Goal: Task Accomplishment & Management: Manage account settings

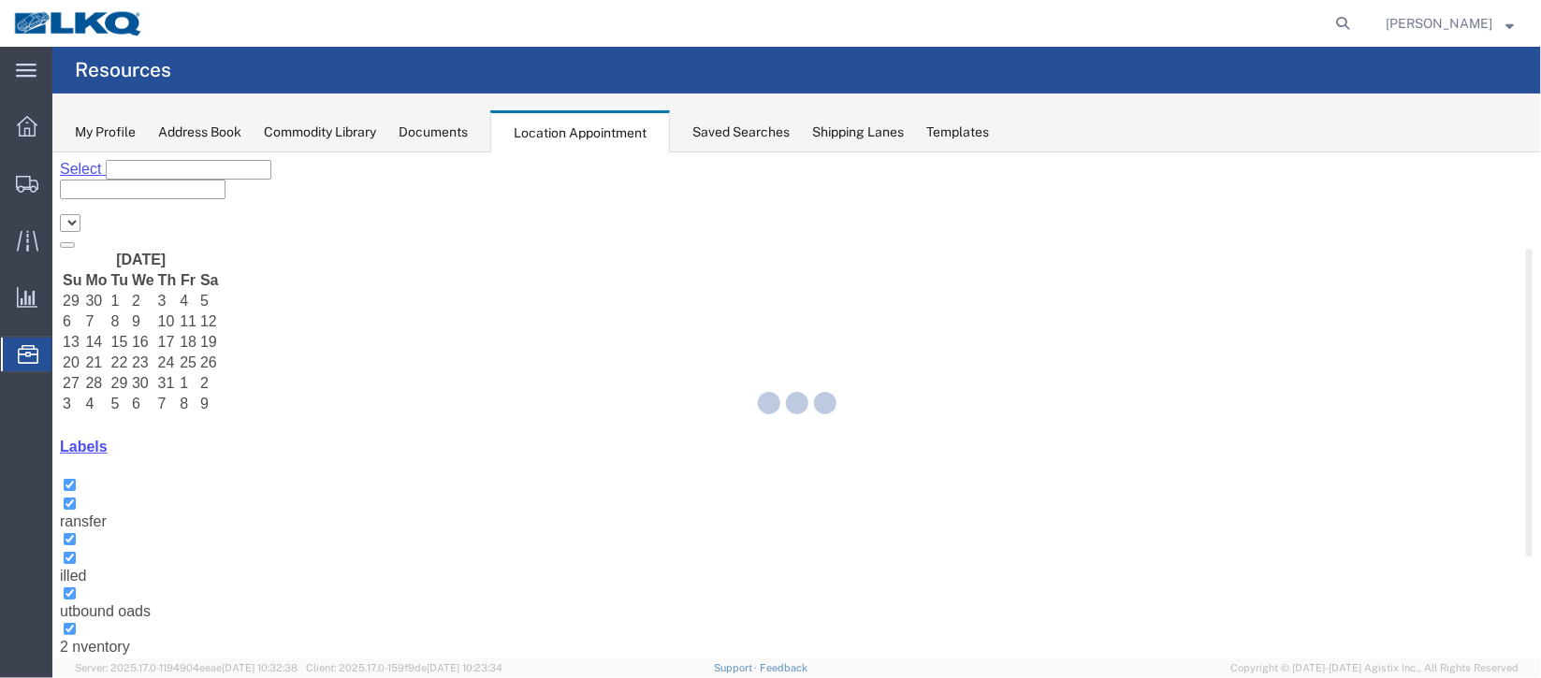
select select "27634"
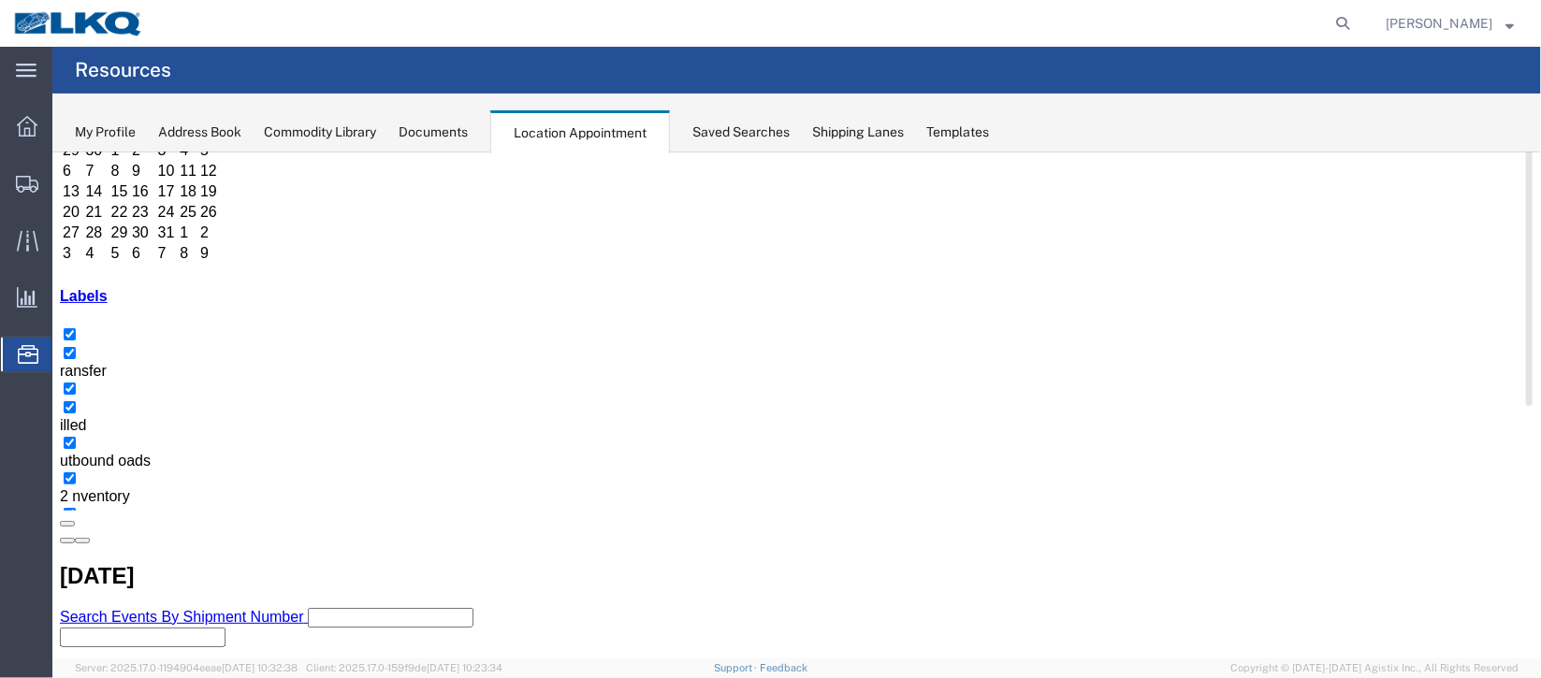
scroll to position [159, 0]
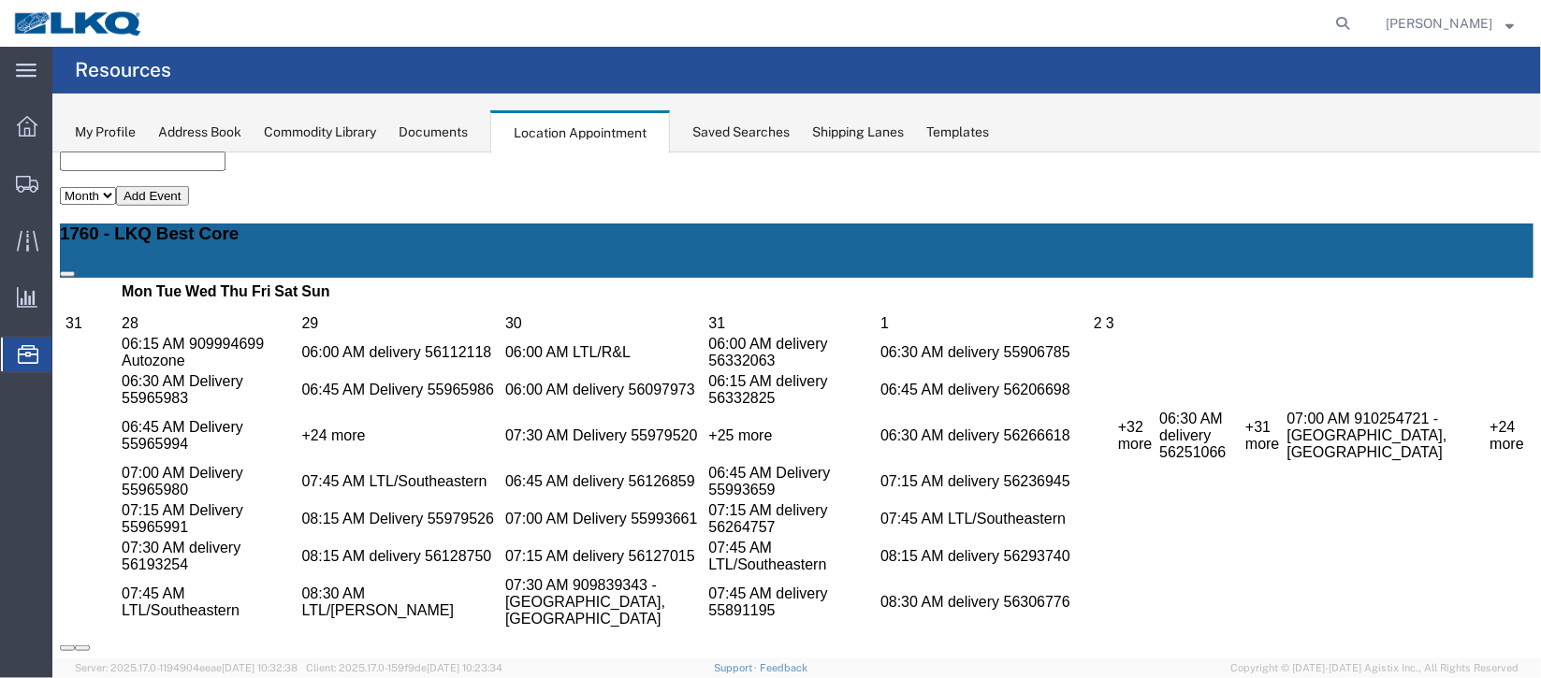
scroll to position [440, 0]
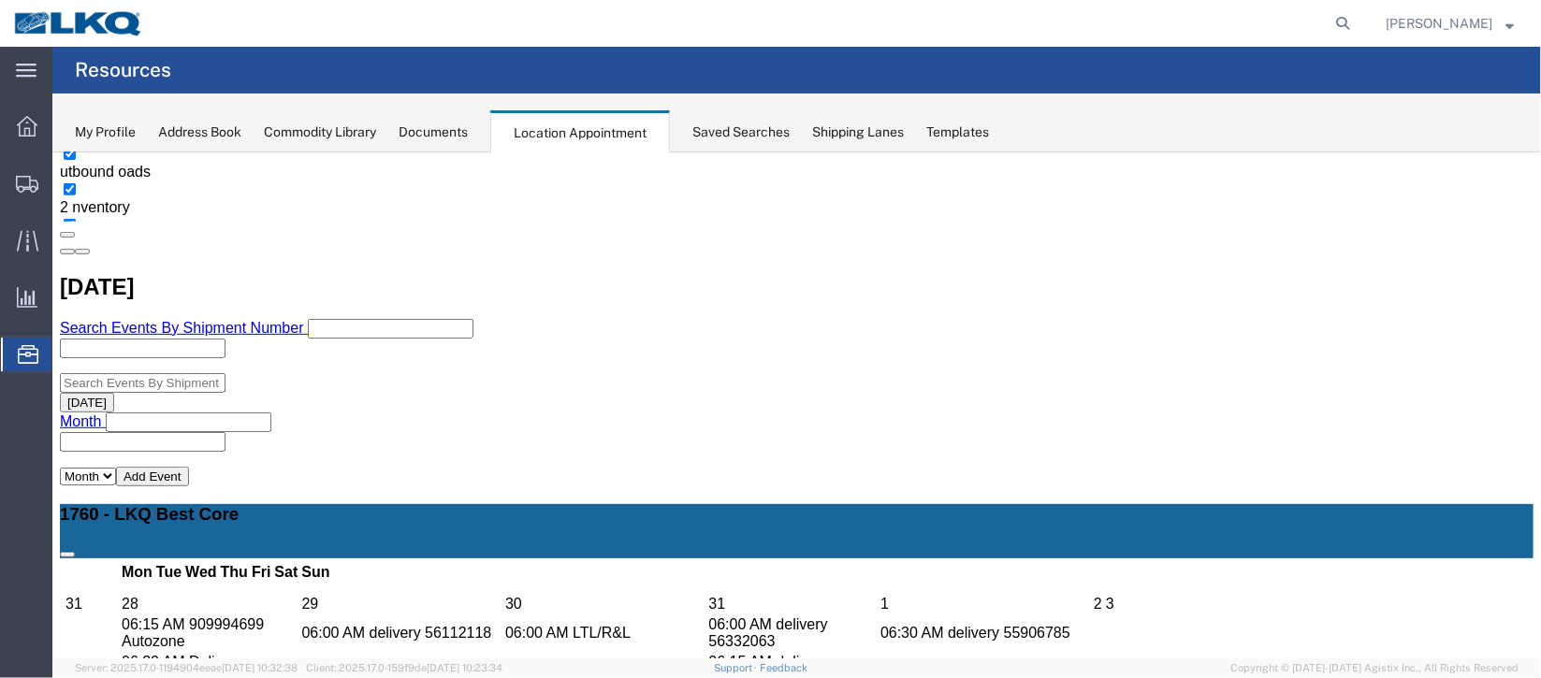
select select "1"
select select
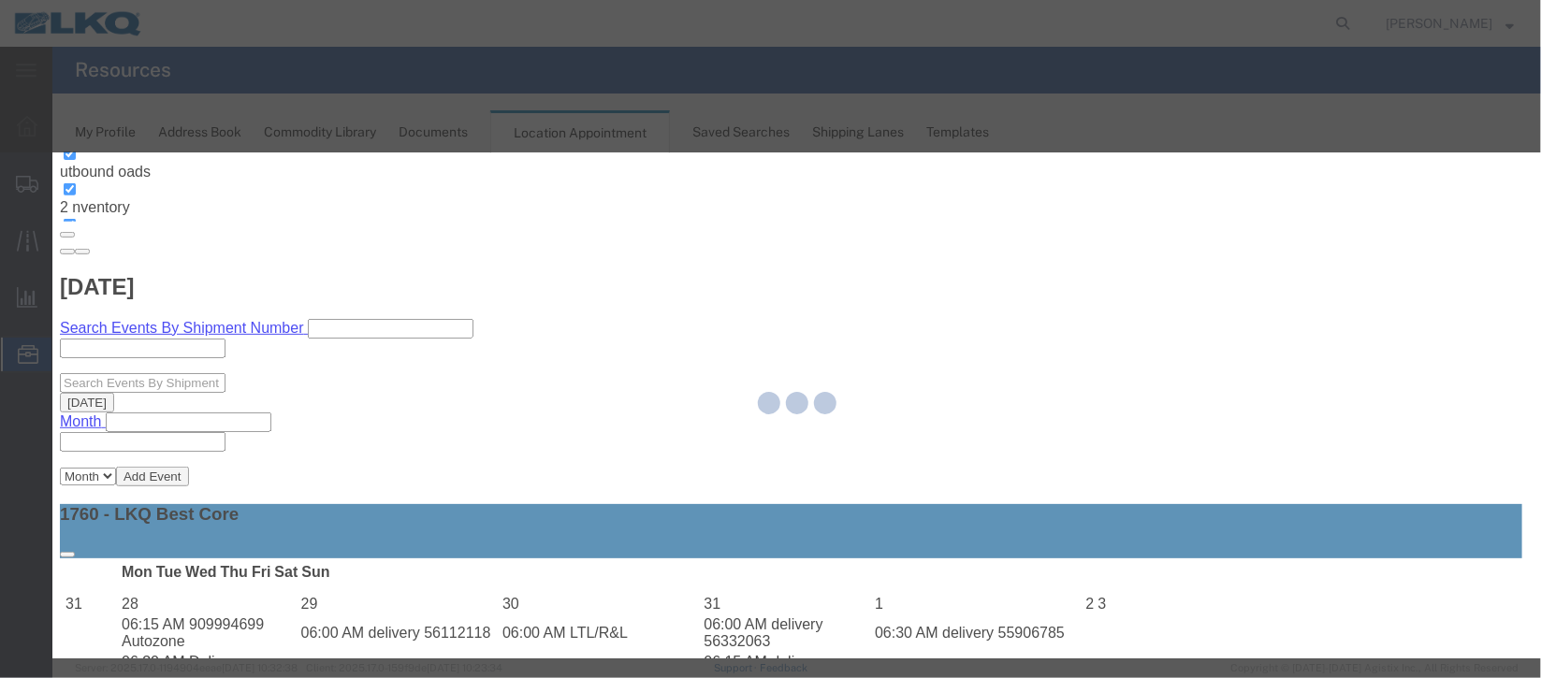
select select
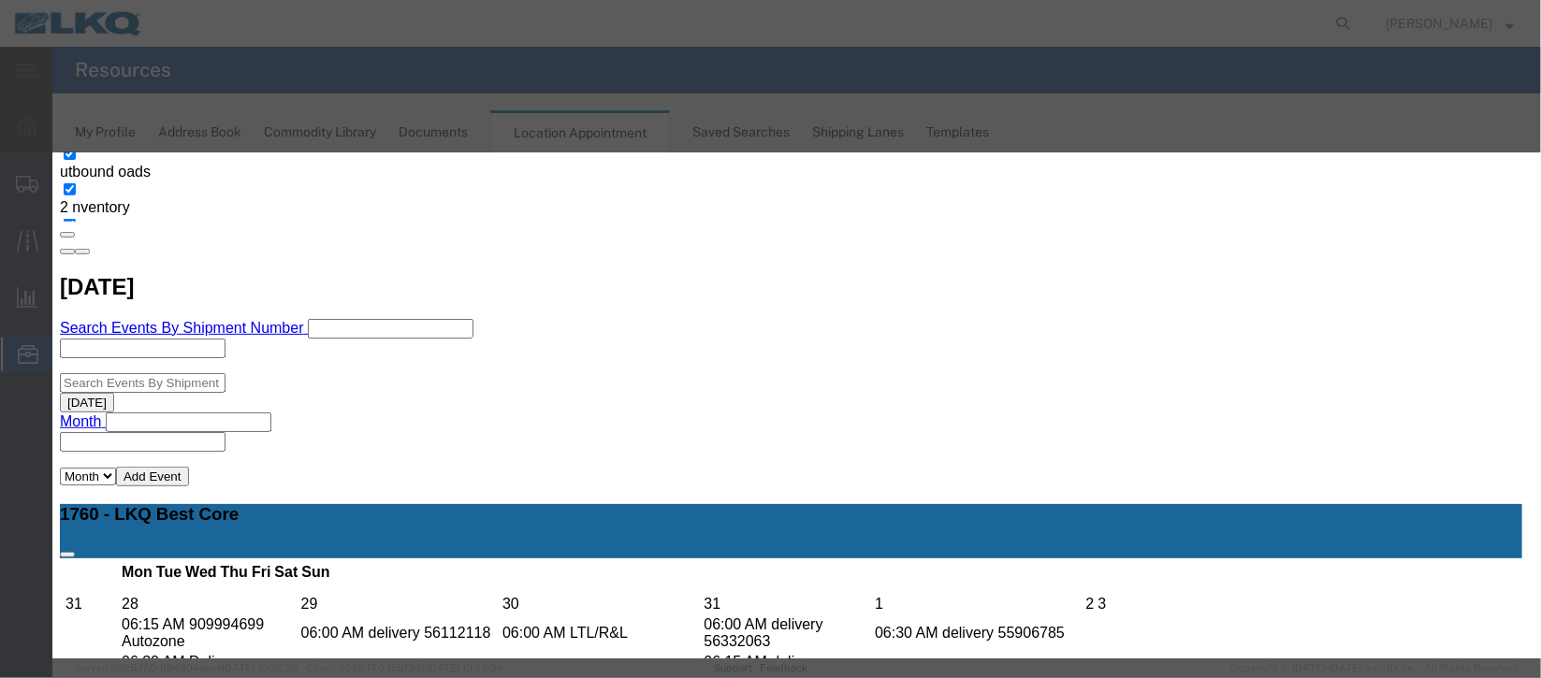
scroll to position [239, 0]
type input "de"
select select "40"
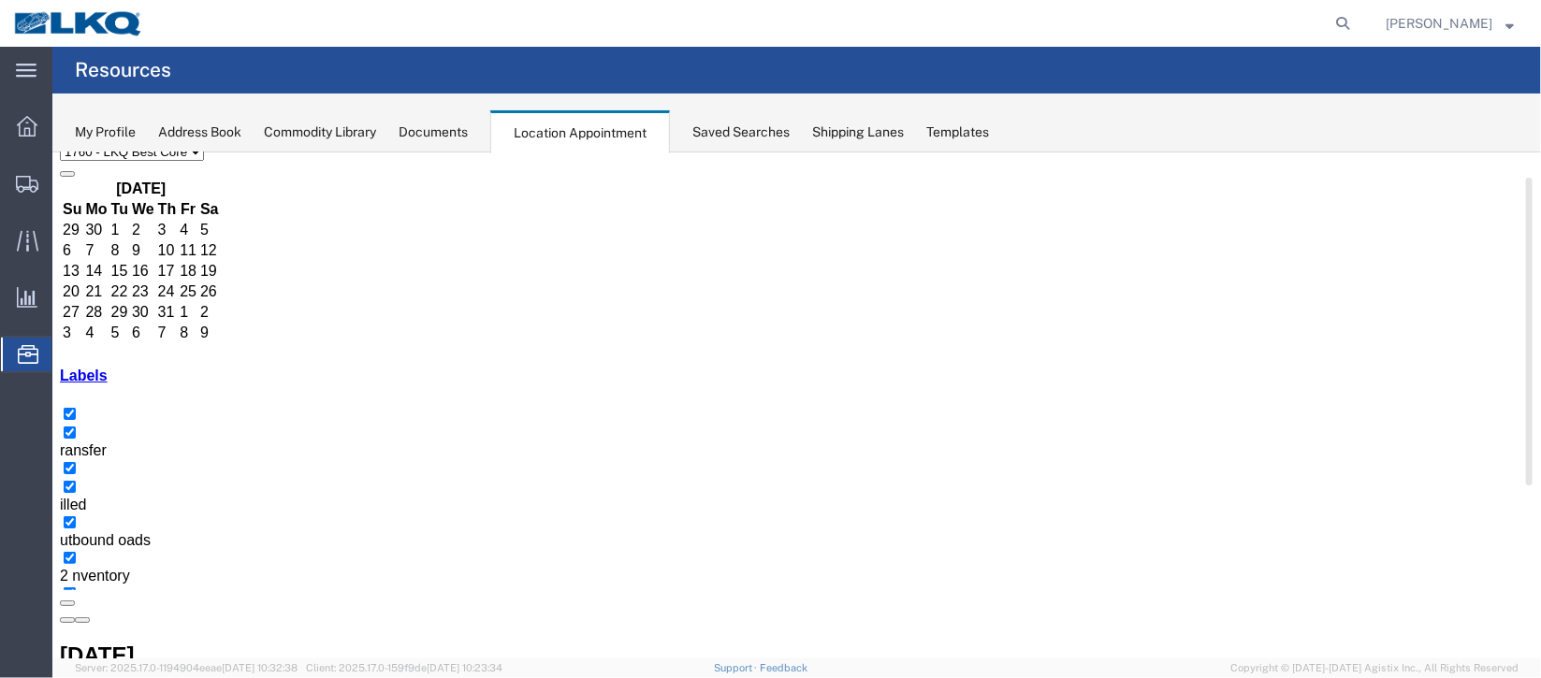
scroll to position [159, 0]
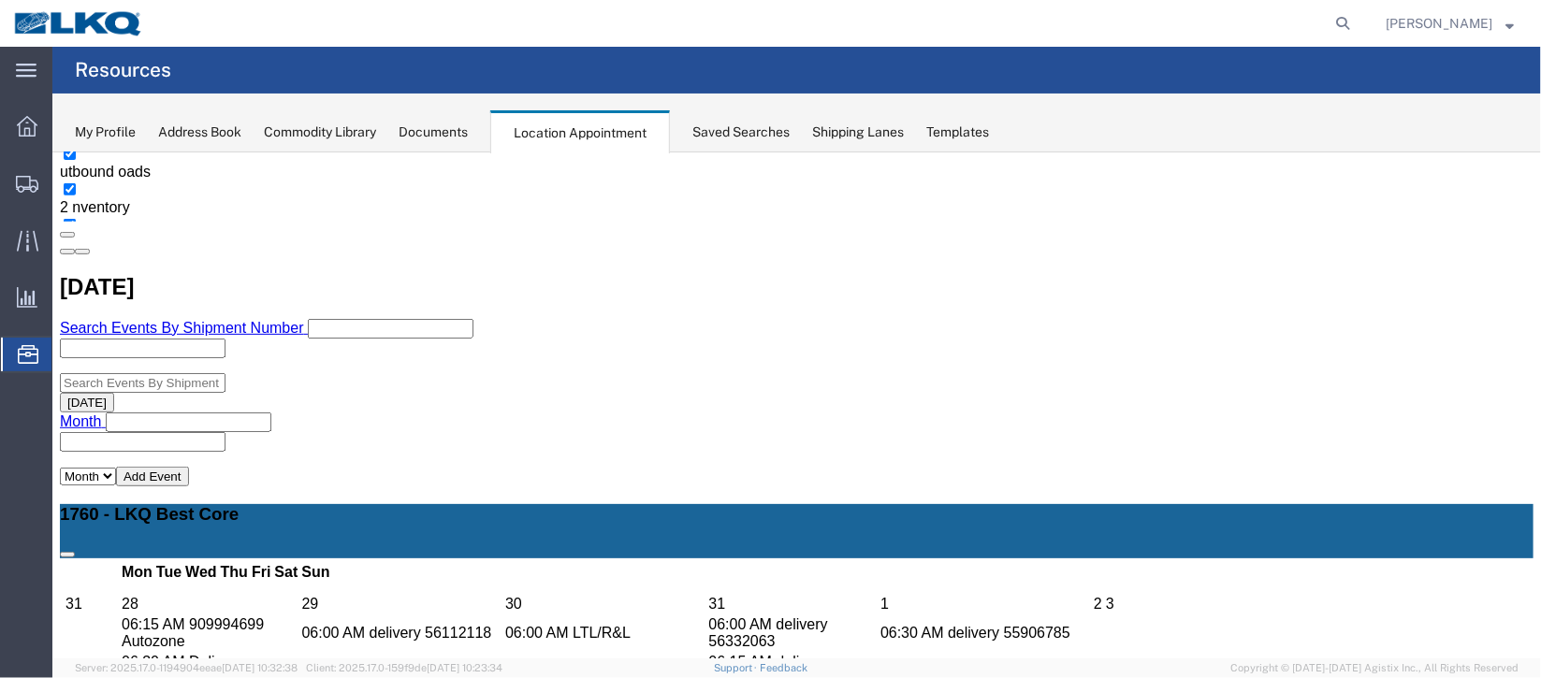
scroll to position [299, 0]
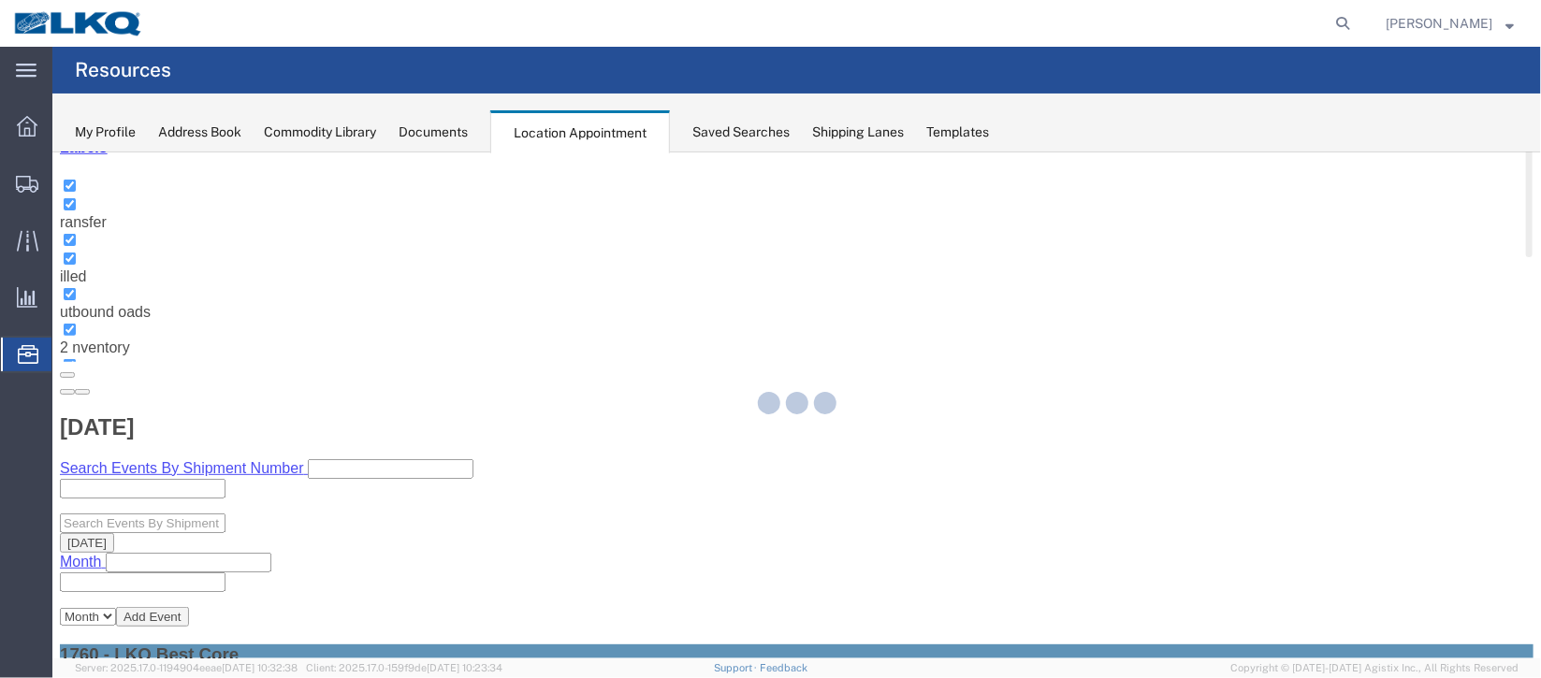
select select "100"
select select "1"
select select
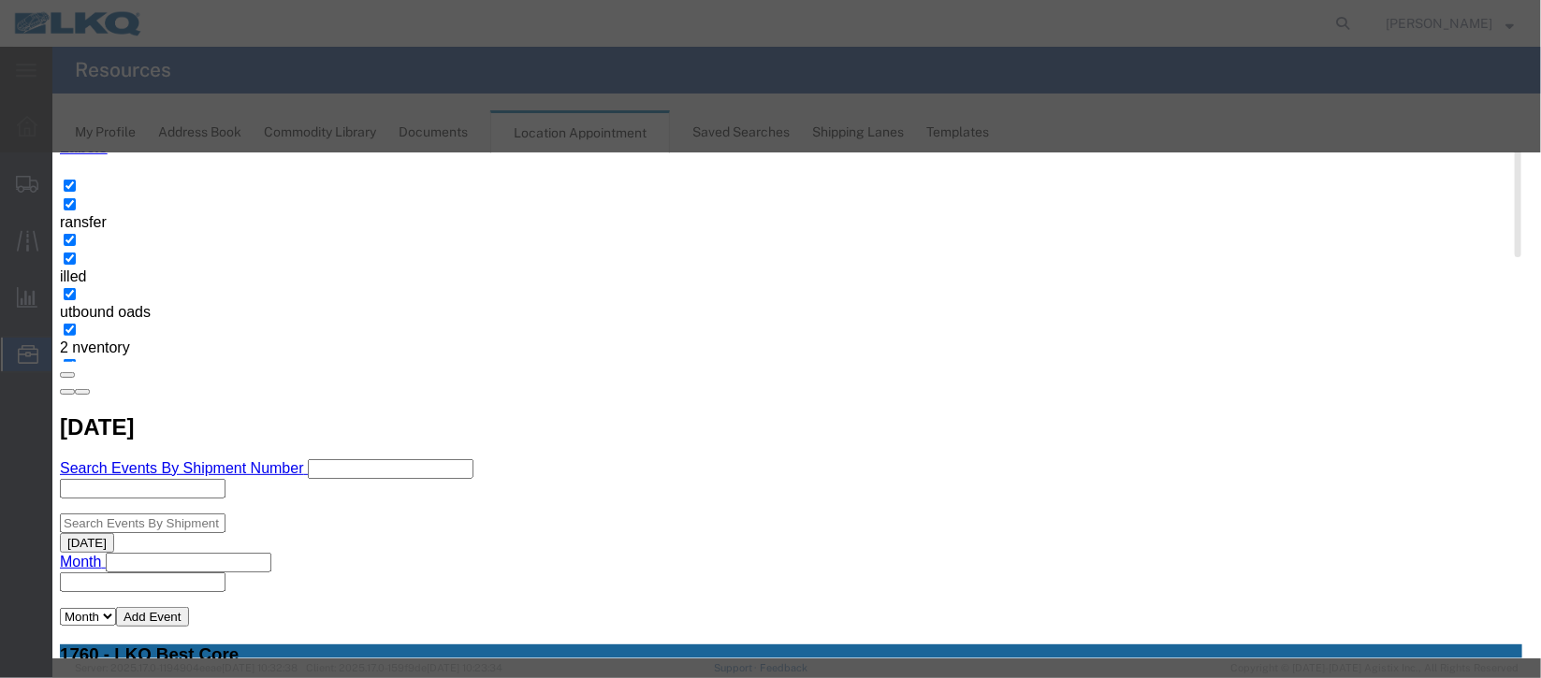
scroll to position [239, 0]
type input "de"
select select "40"
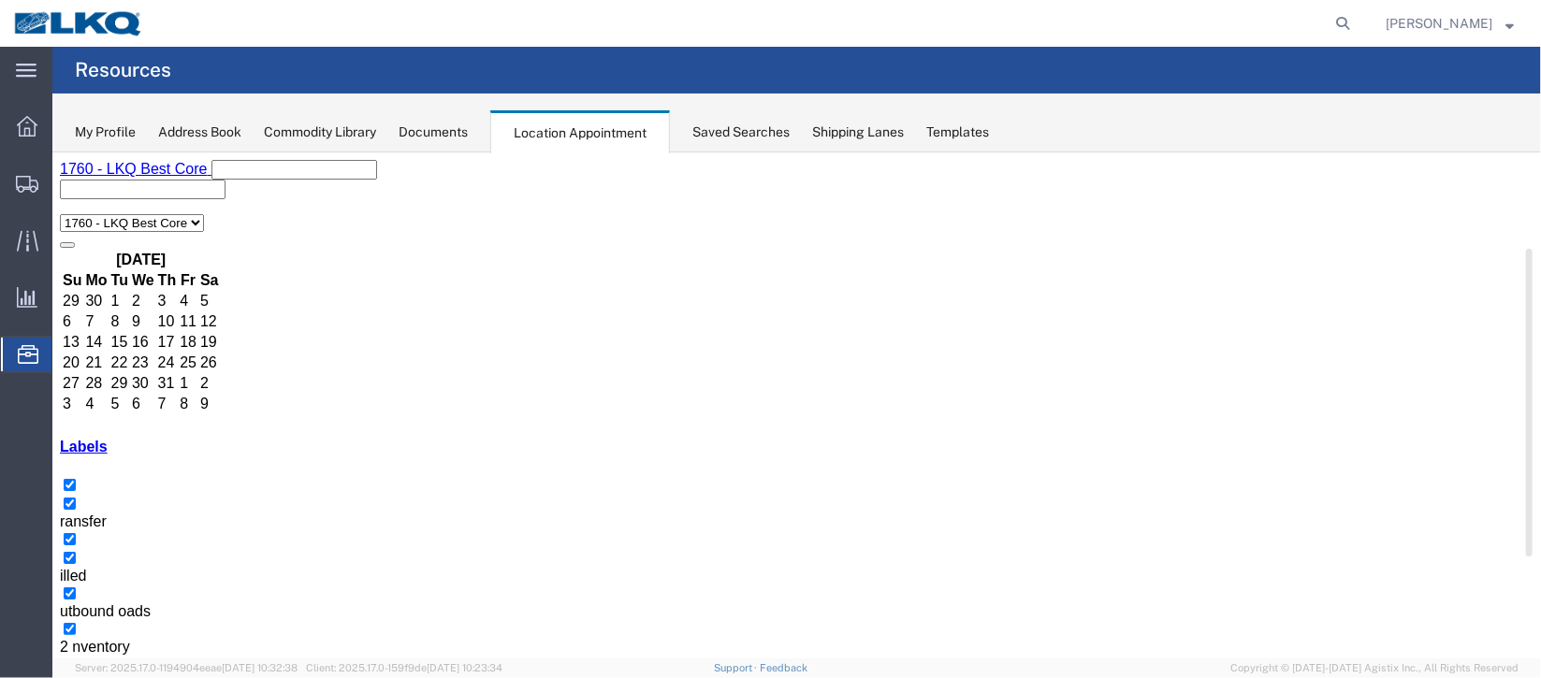
scroll to position [159, 0]
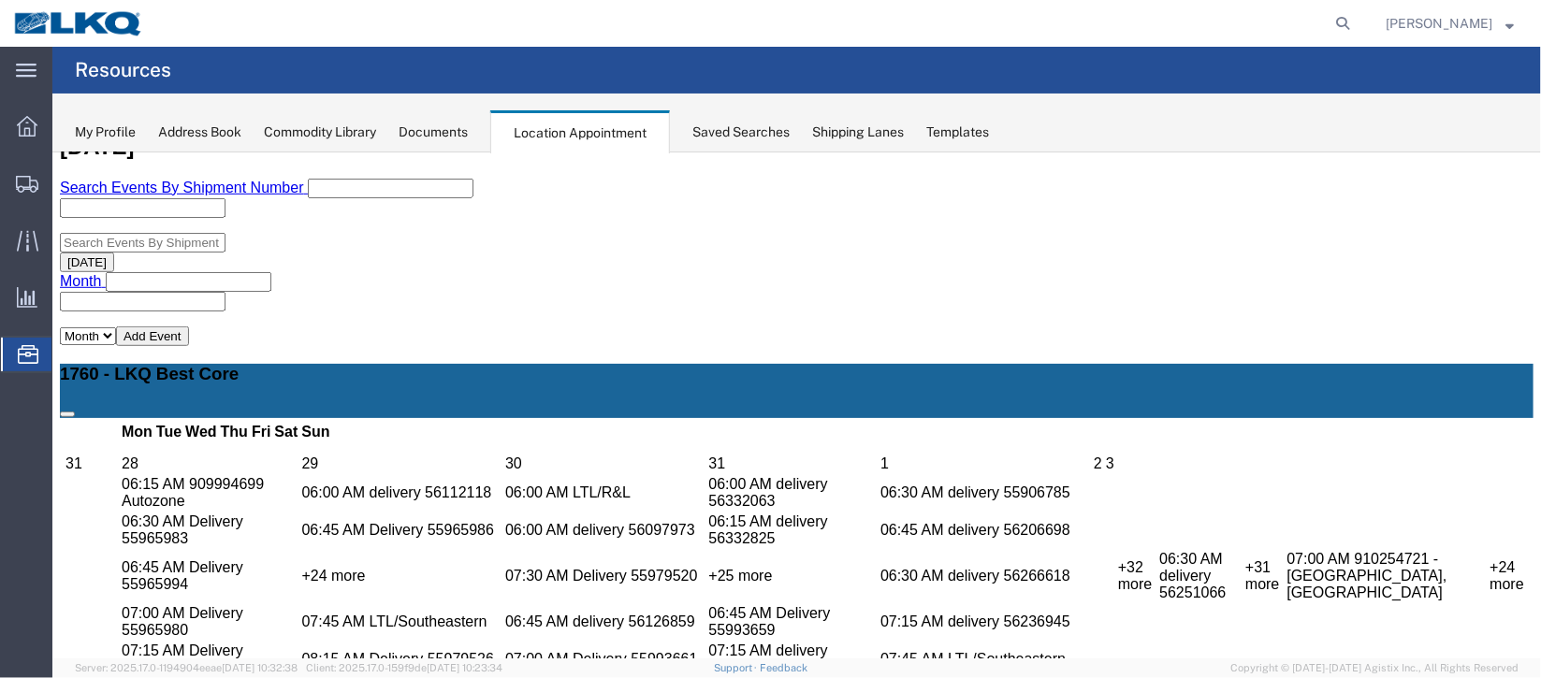
scroll to position [440, 0]
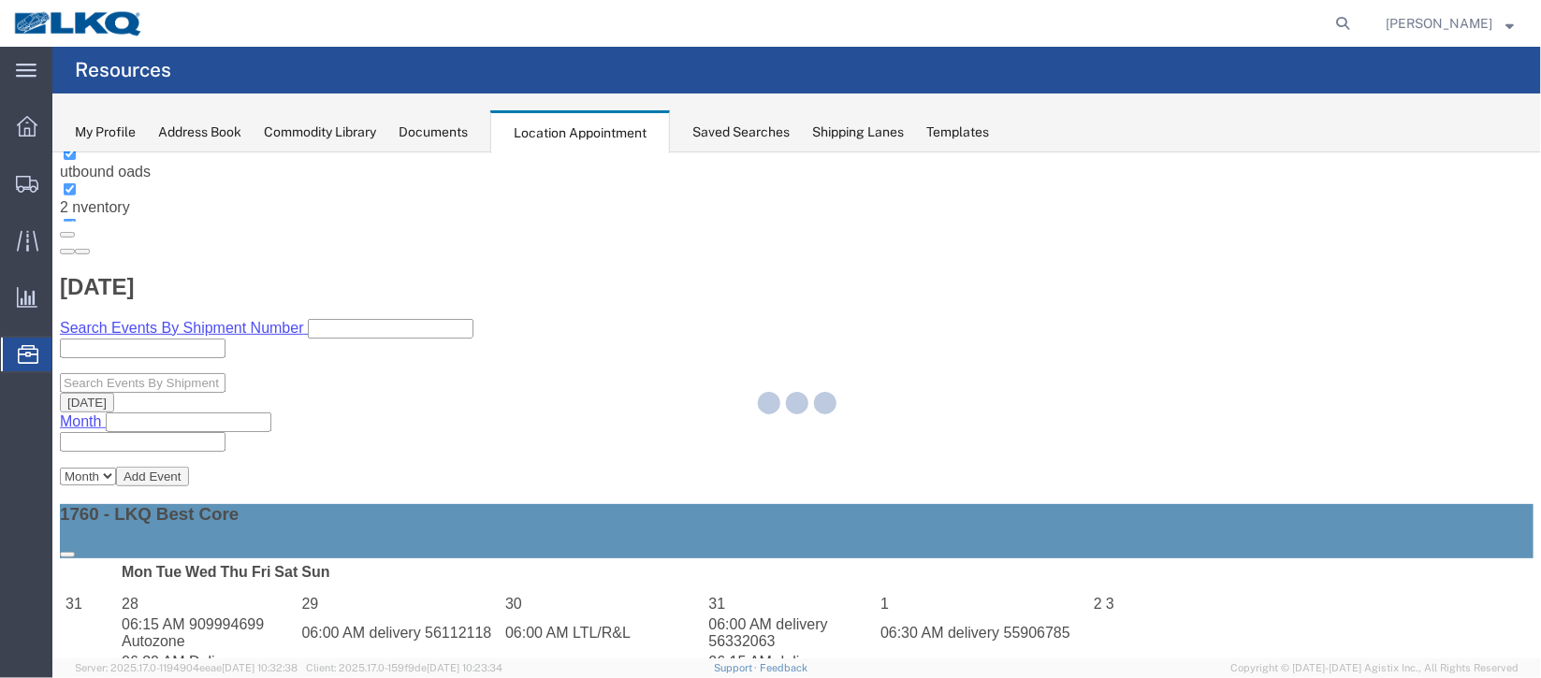
select select "100"
select select "1"
select select
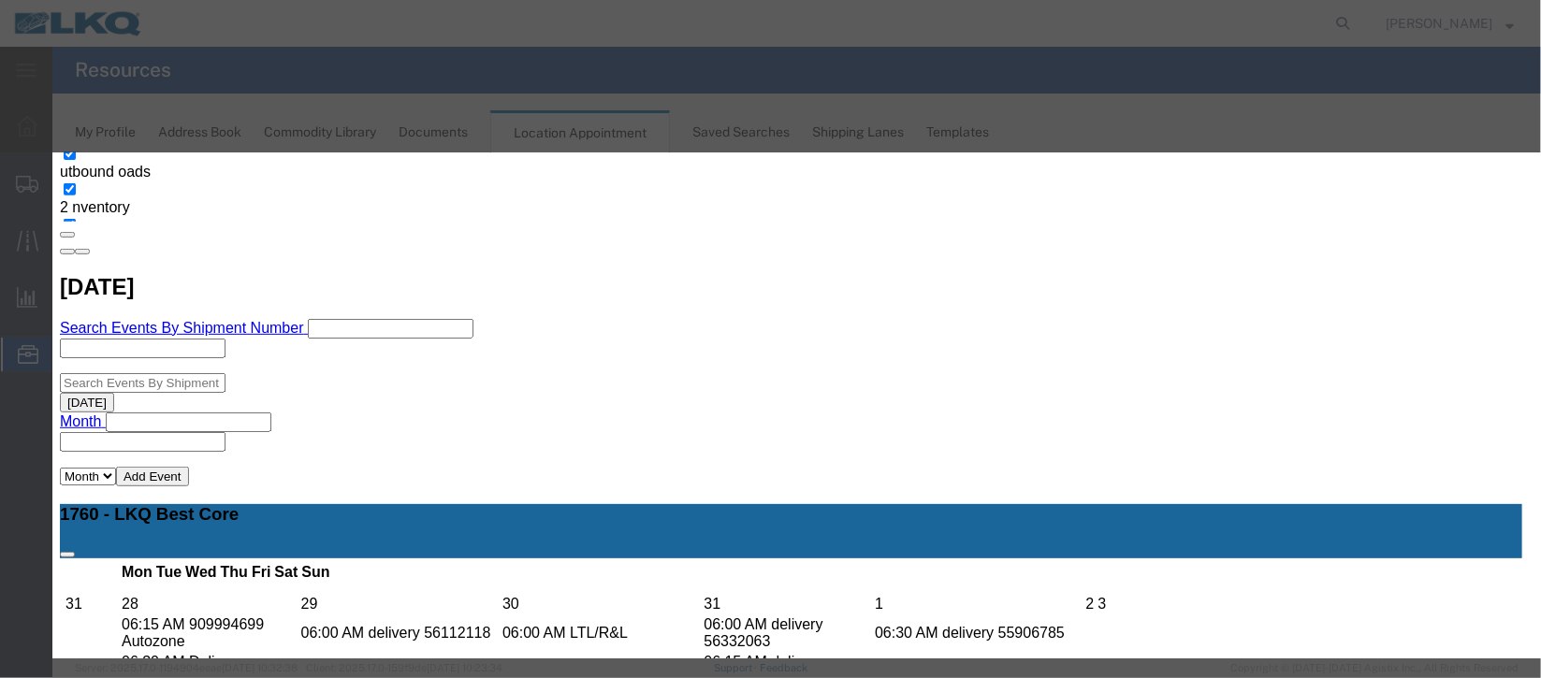
scroll to position [239, 0]
type input "de"
select select "40"
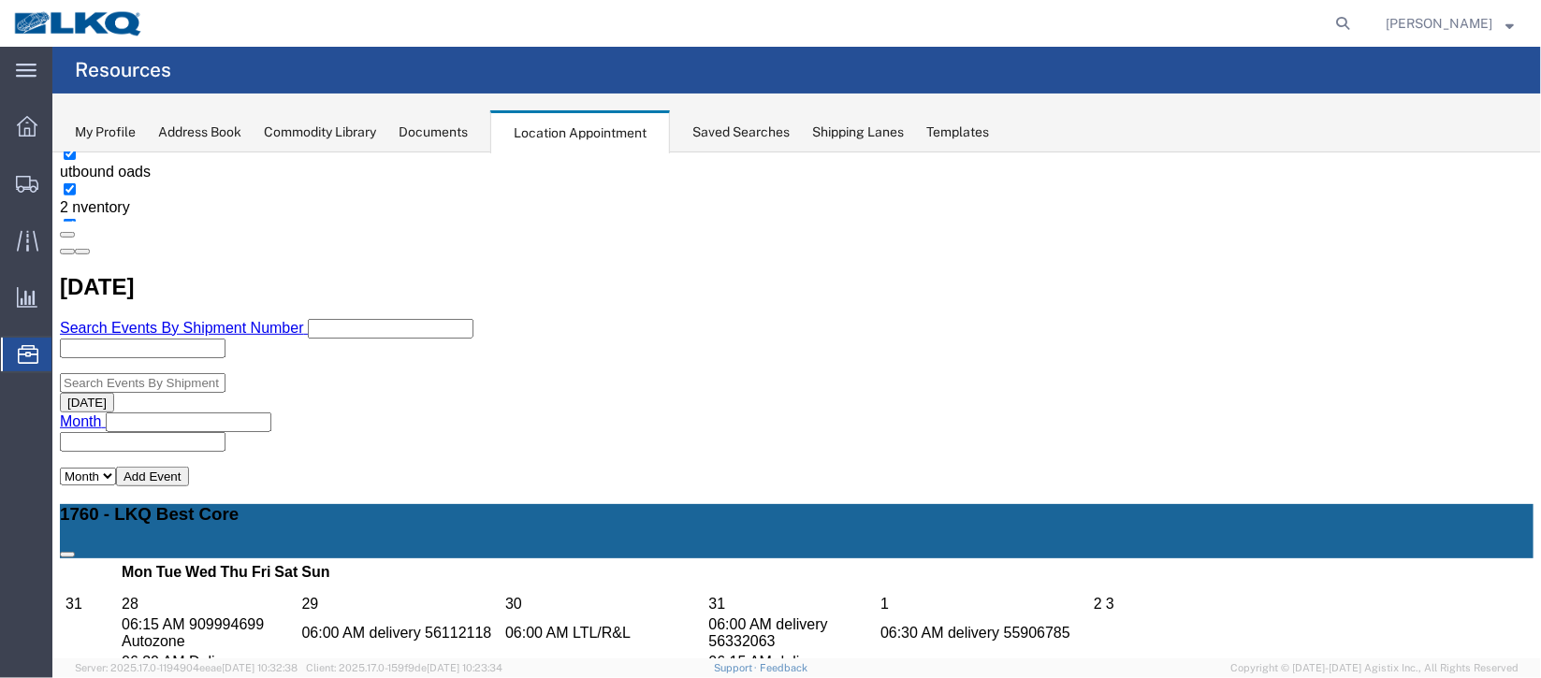
scroll to position [0, 0]
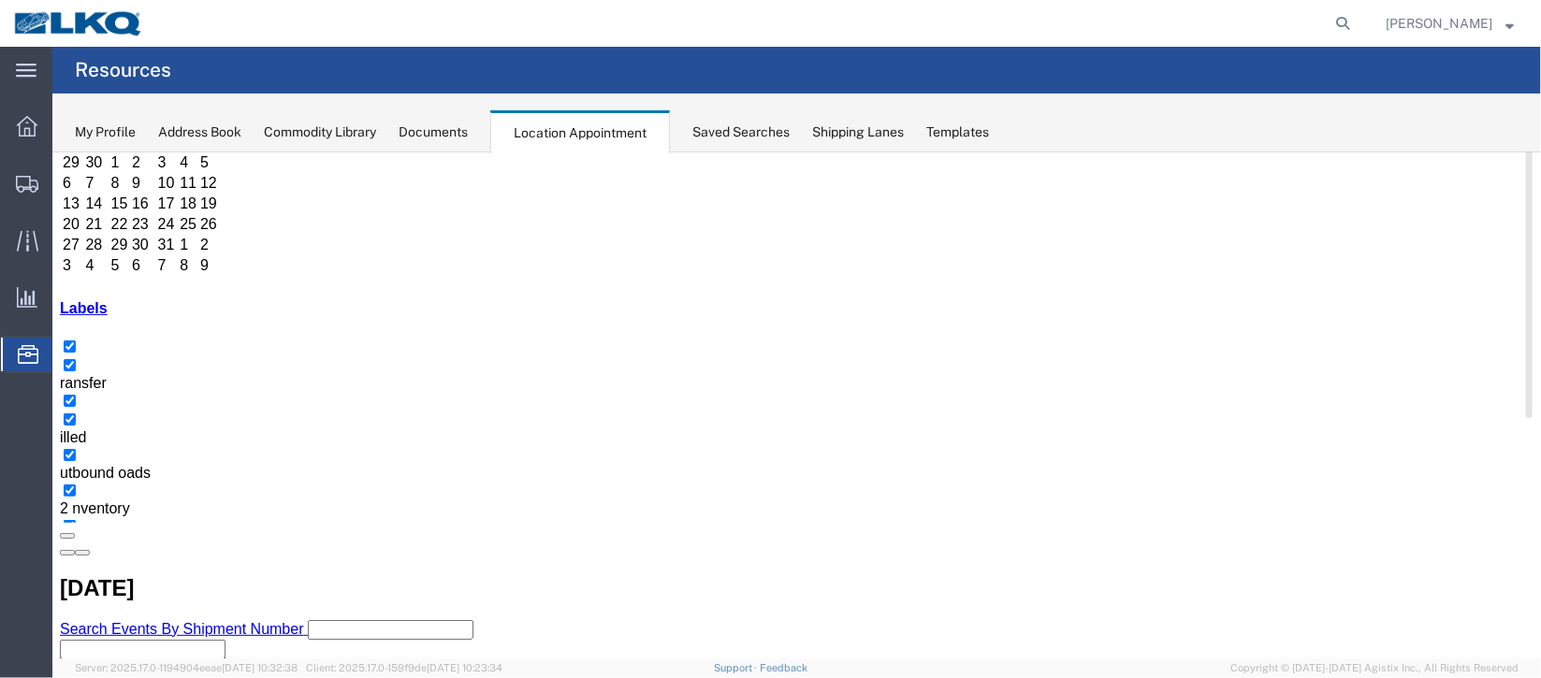
scroll to position [280, 0]
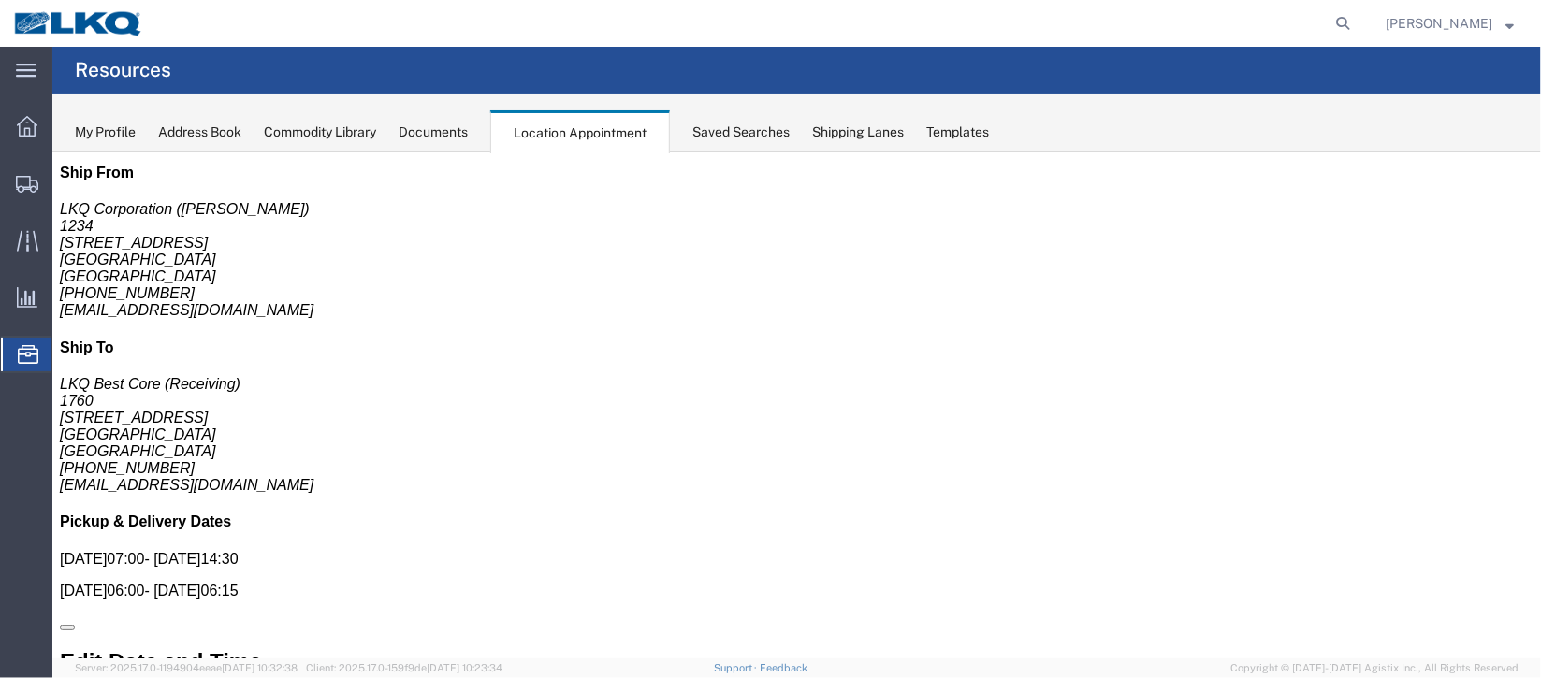
scroll to position [0, 0]
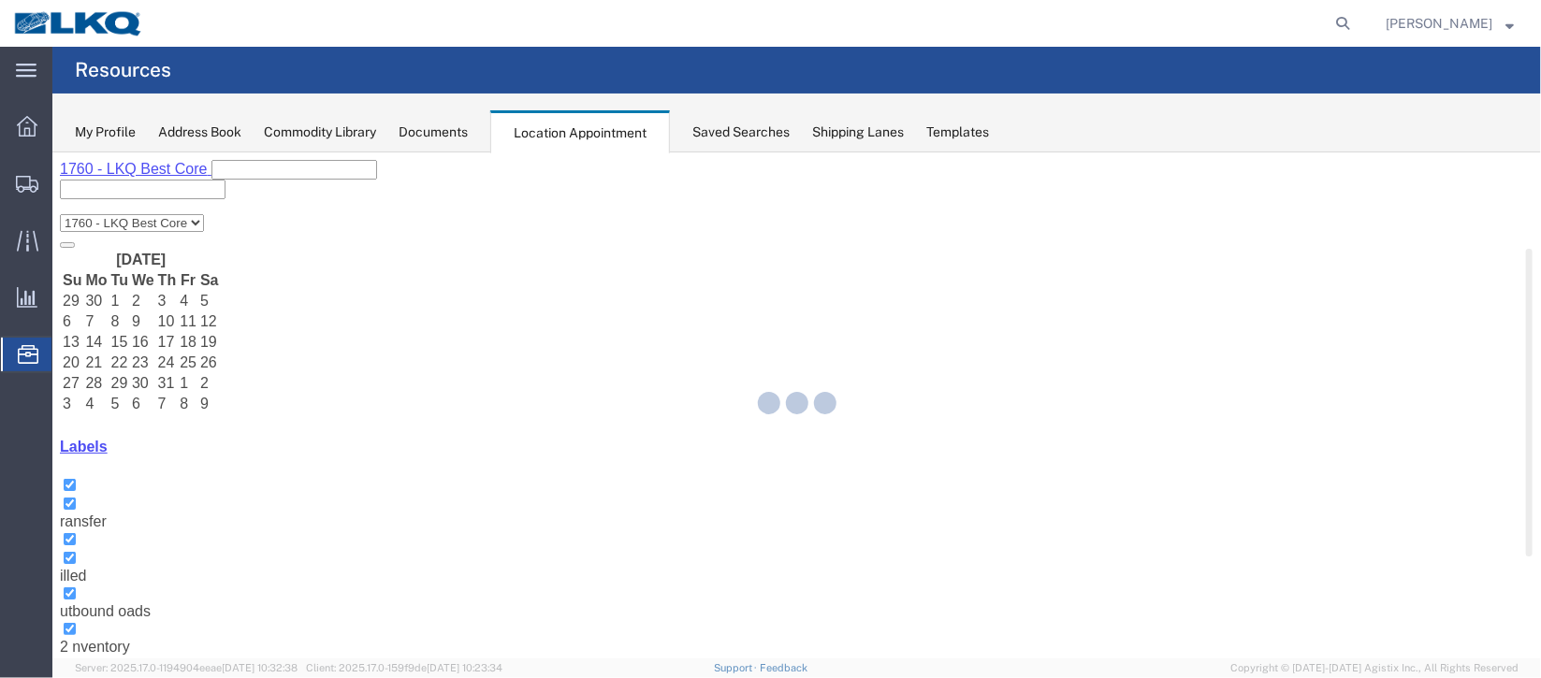
select select "27634"
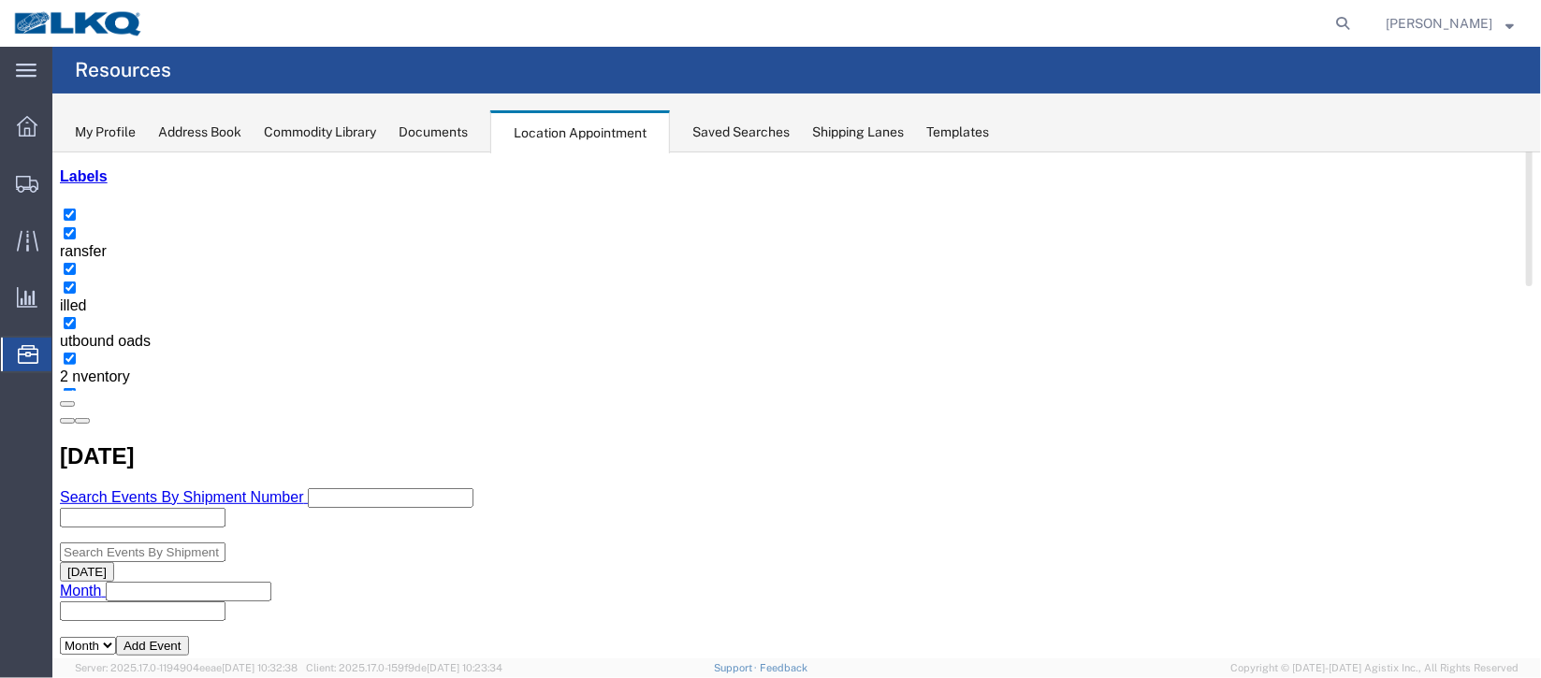
scroll to position [280, 0]
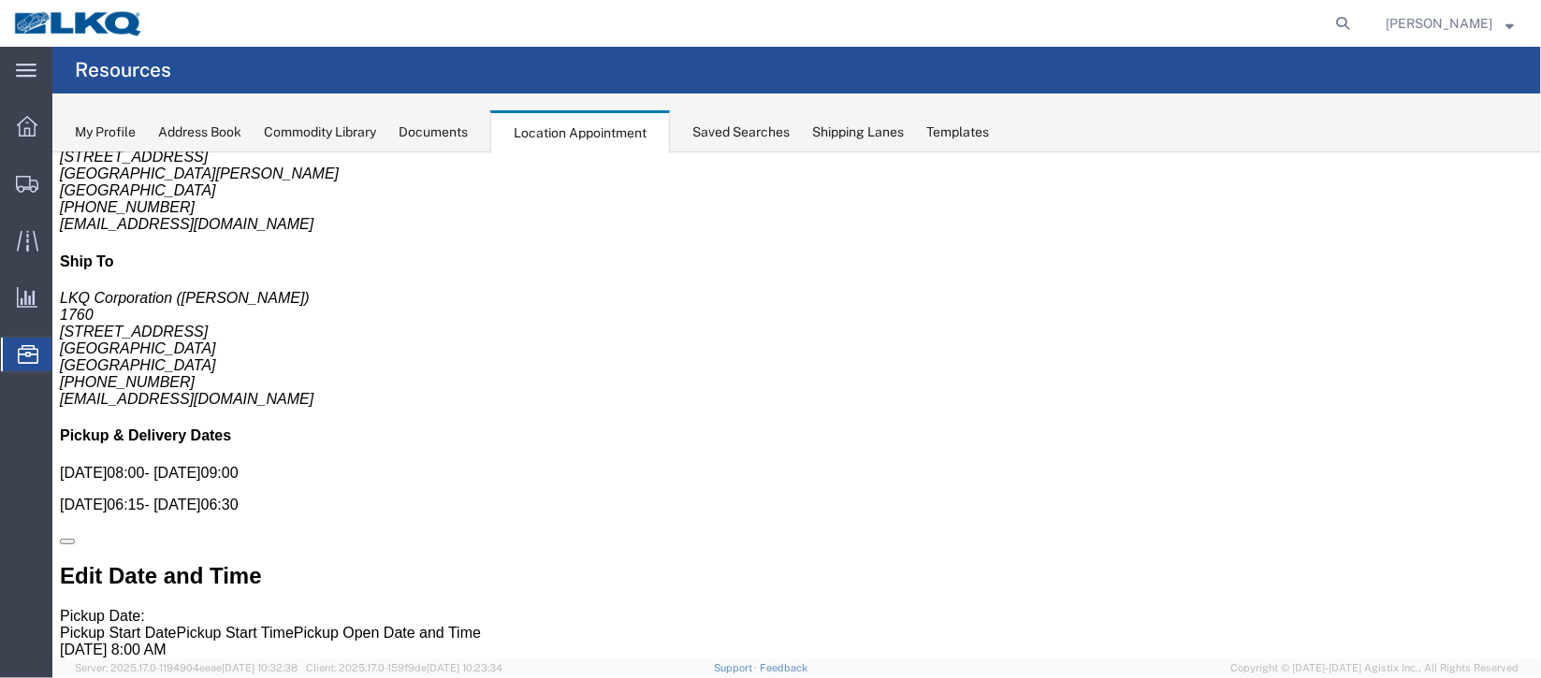
scroll to position [0, 0]
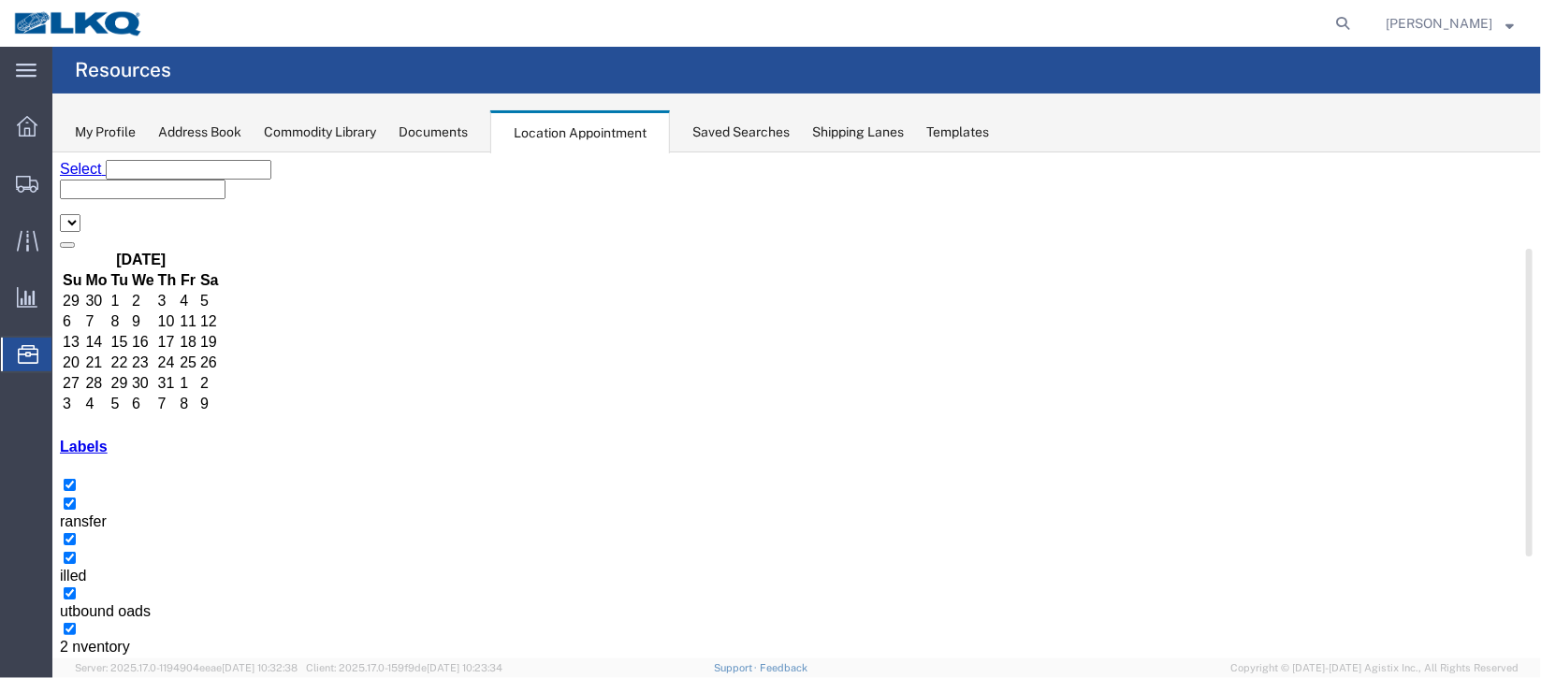
select select "27634"
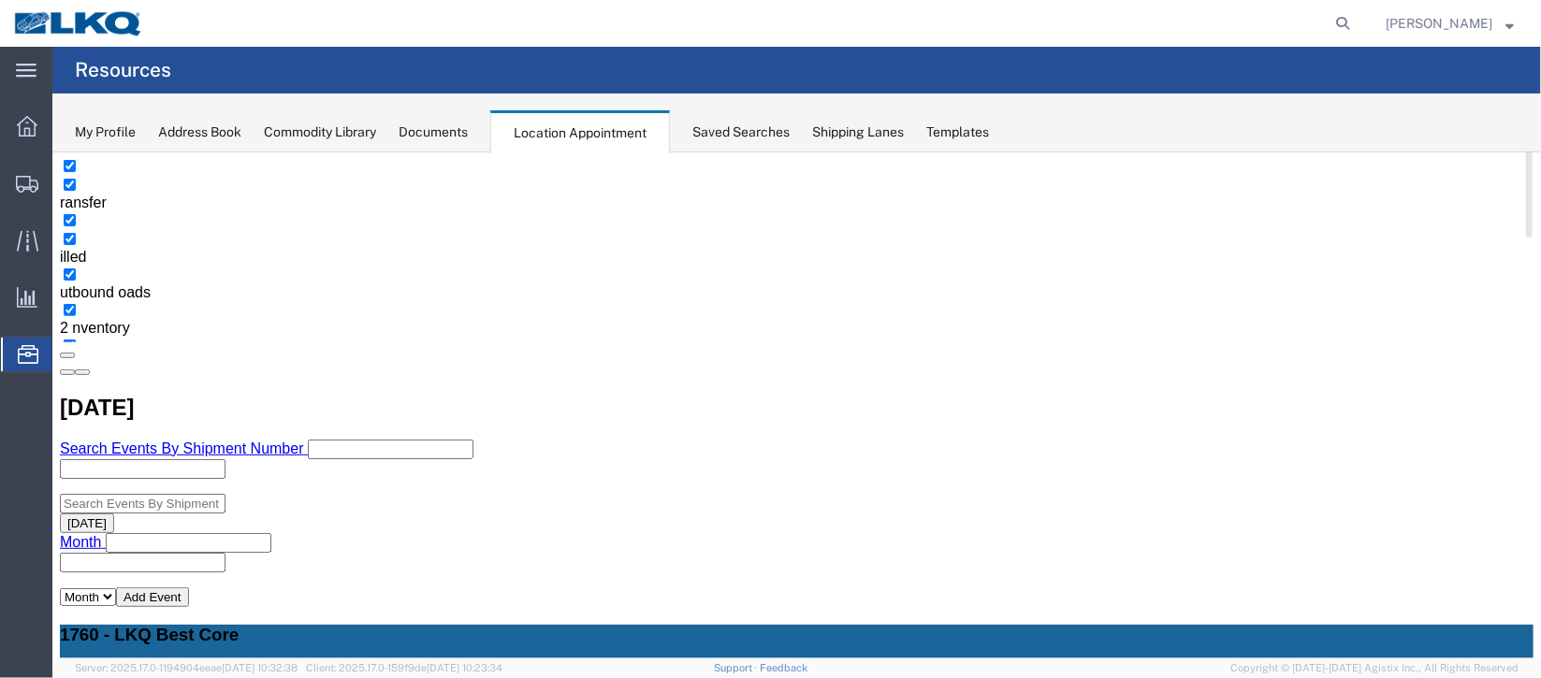
scroll to position [280, 0]
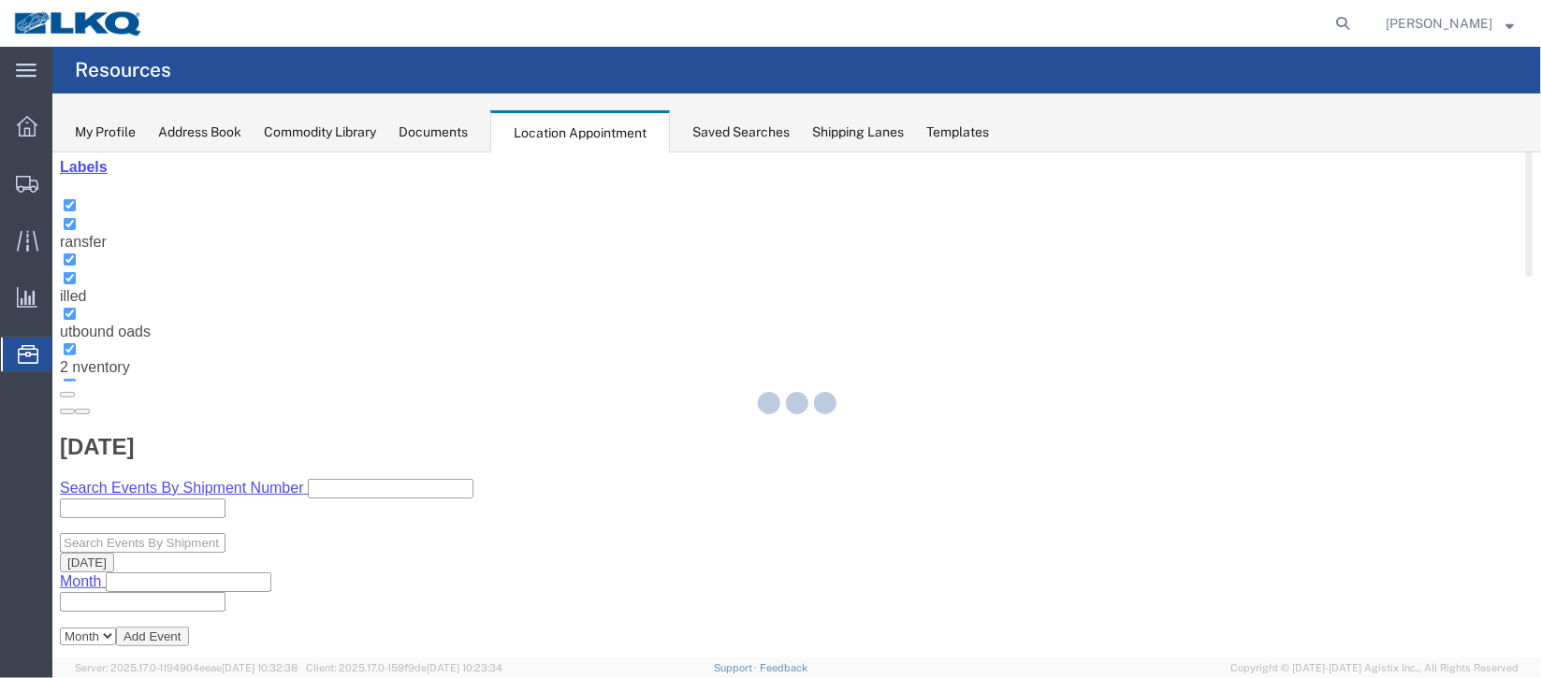
select select "1"
select select
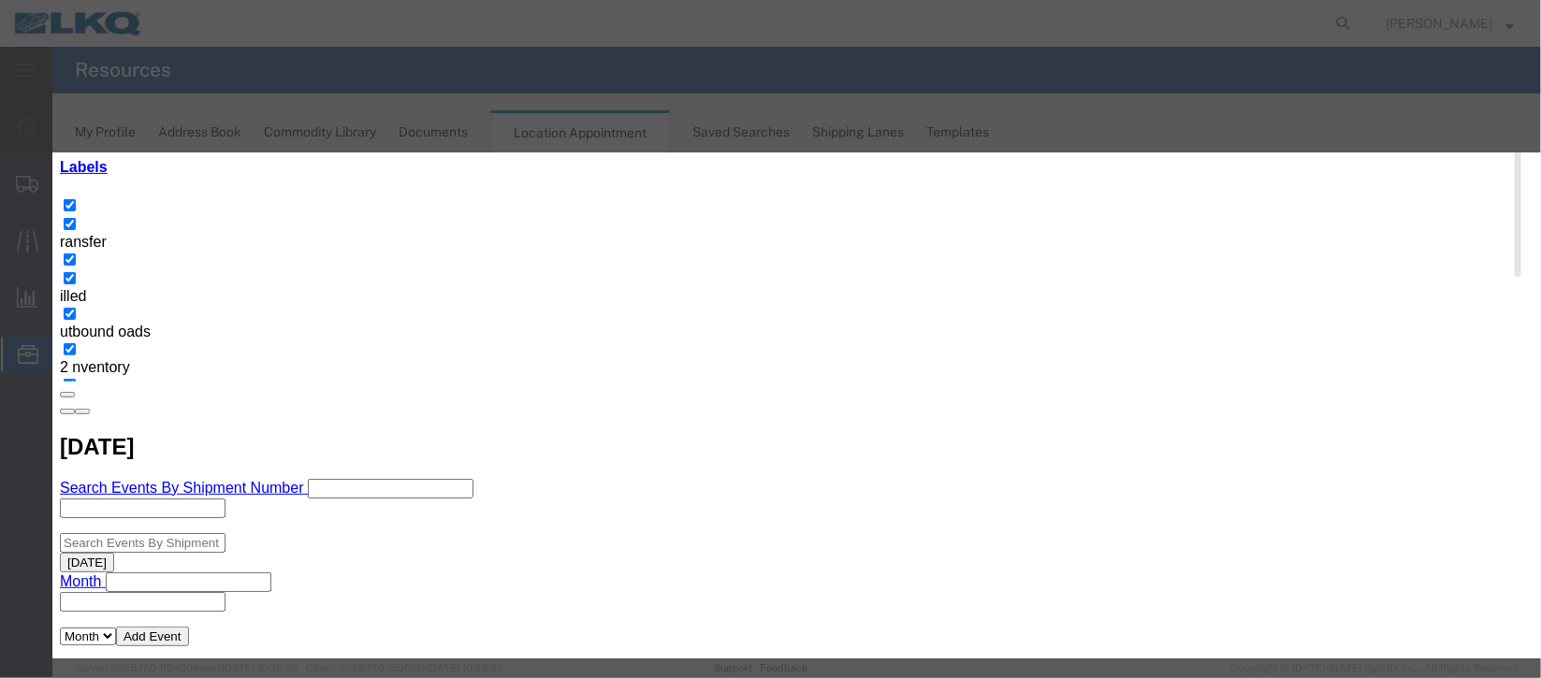
select select
type input "de"
select select "40"
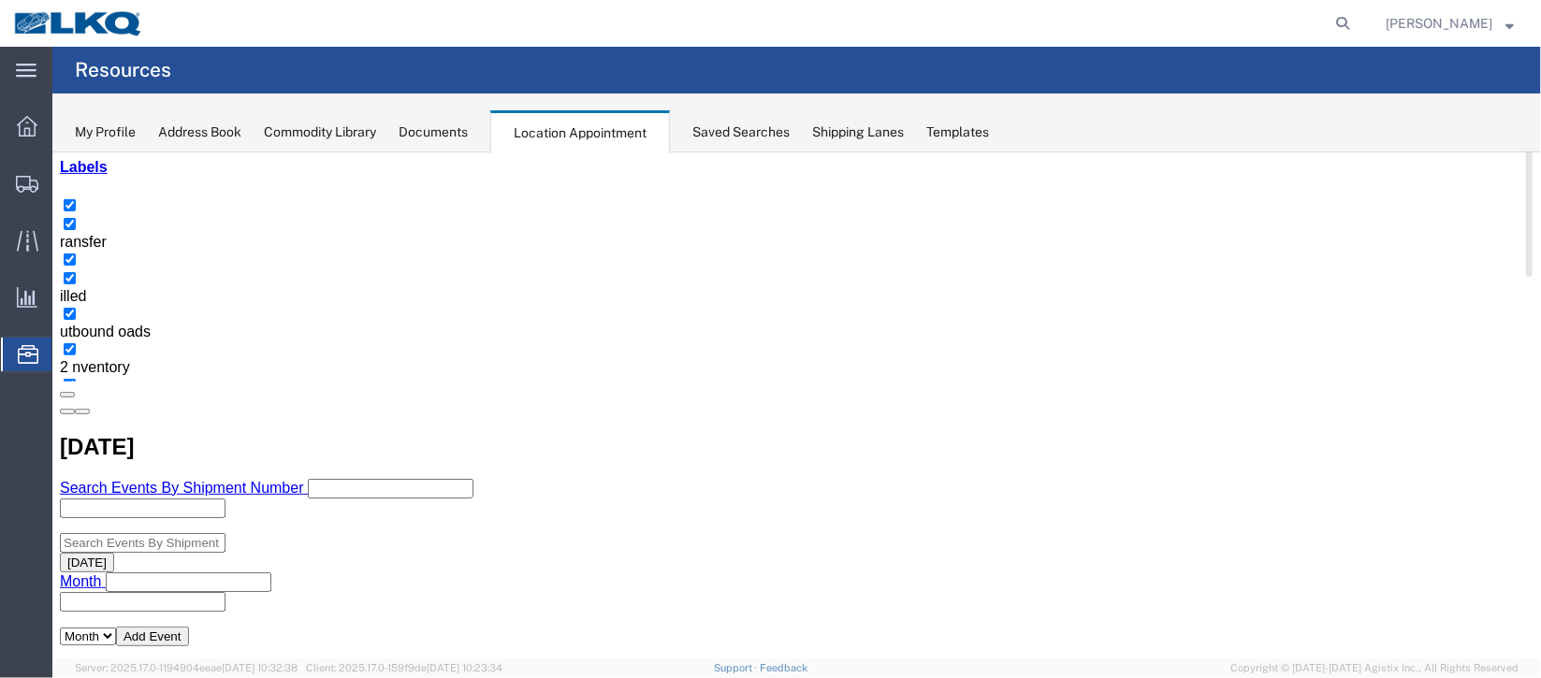
scroll to position [0, 0]
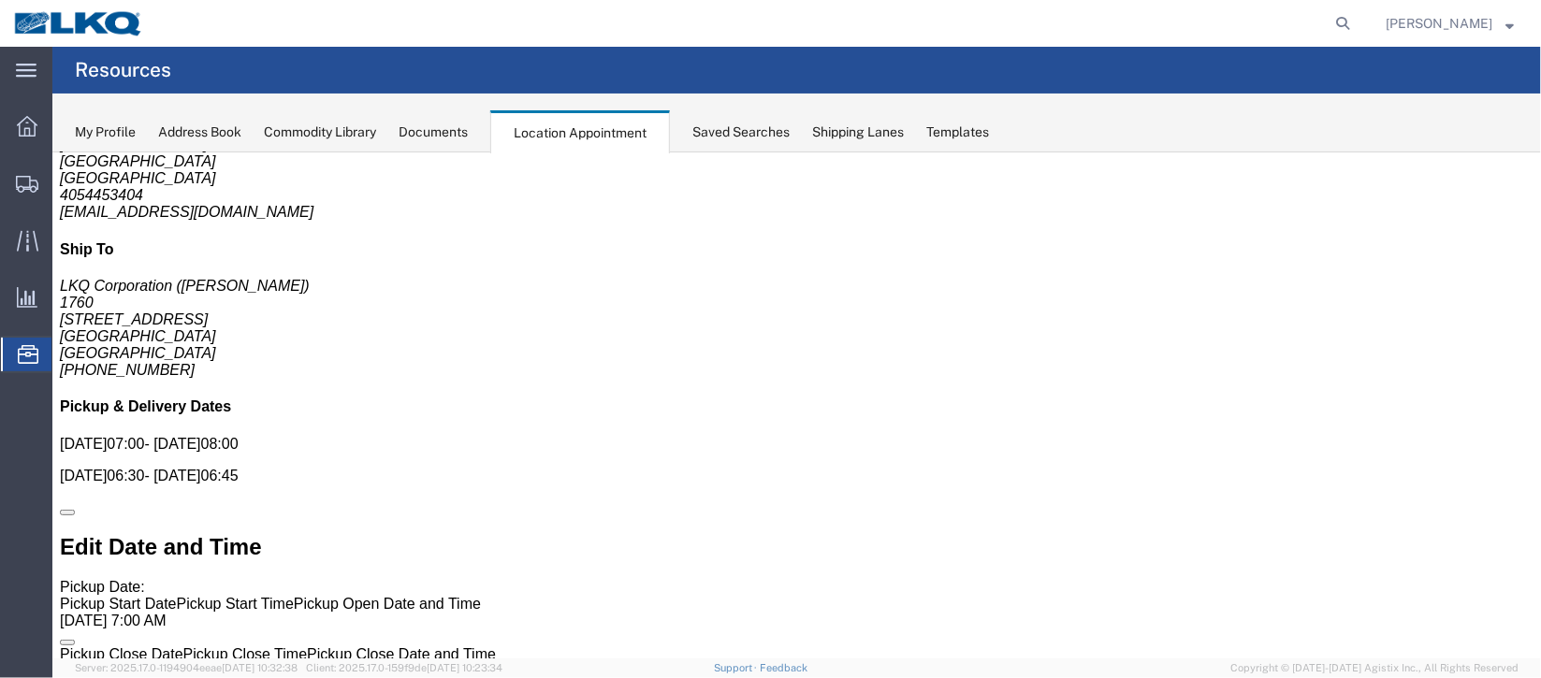
scroll to position [0, 0]
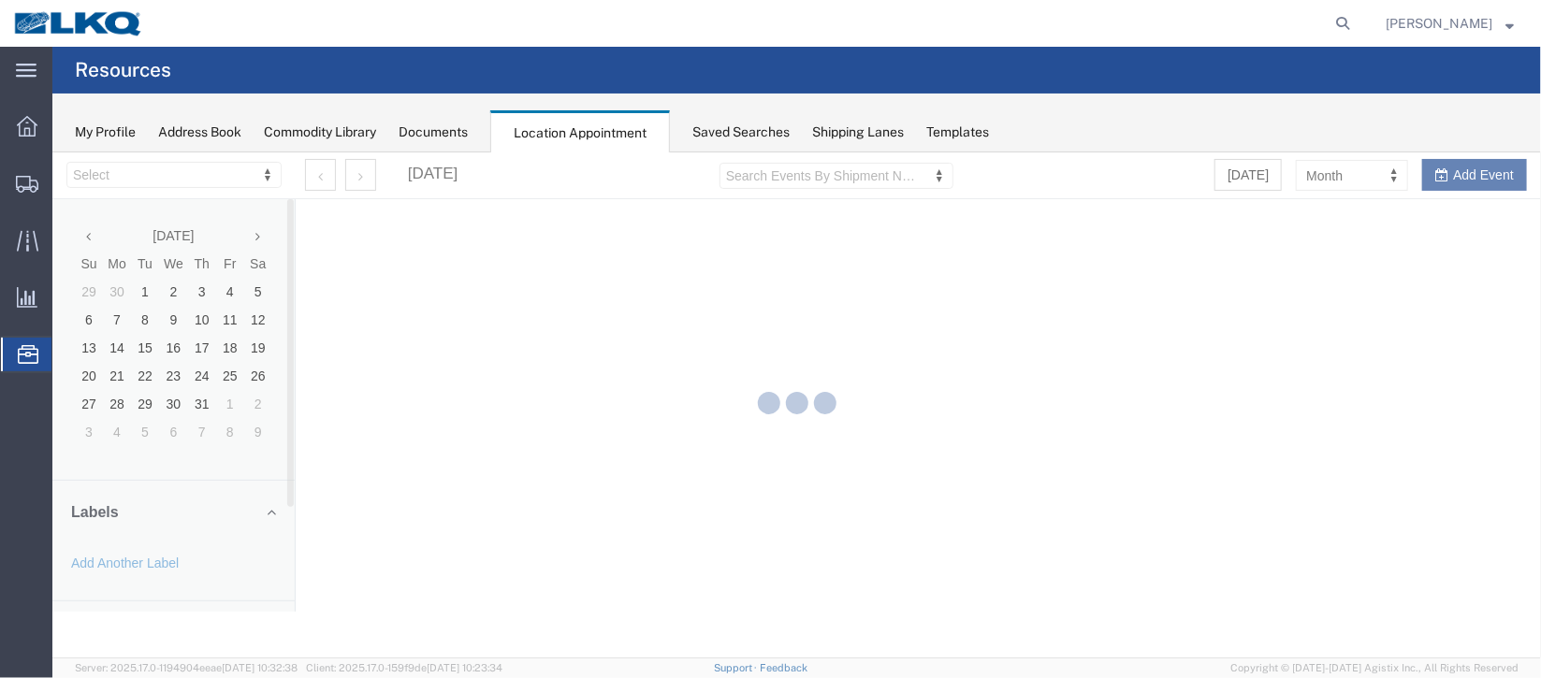
select select "27634"
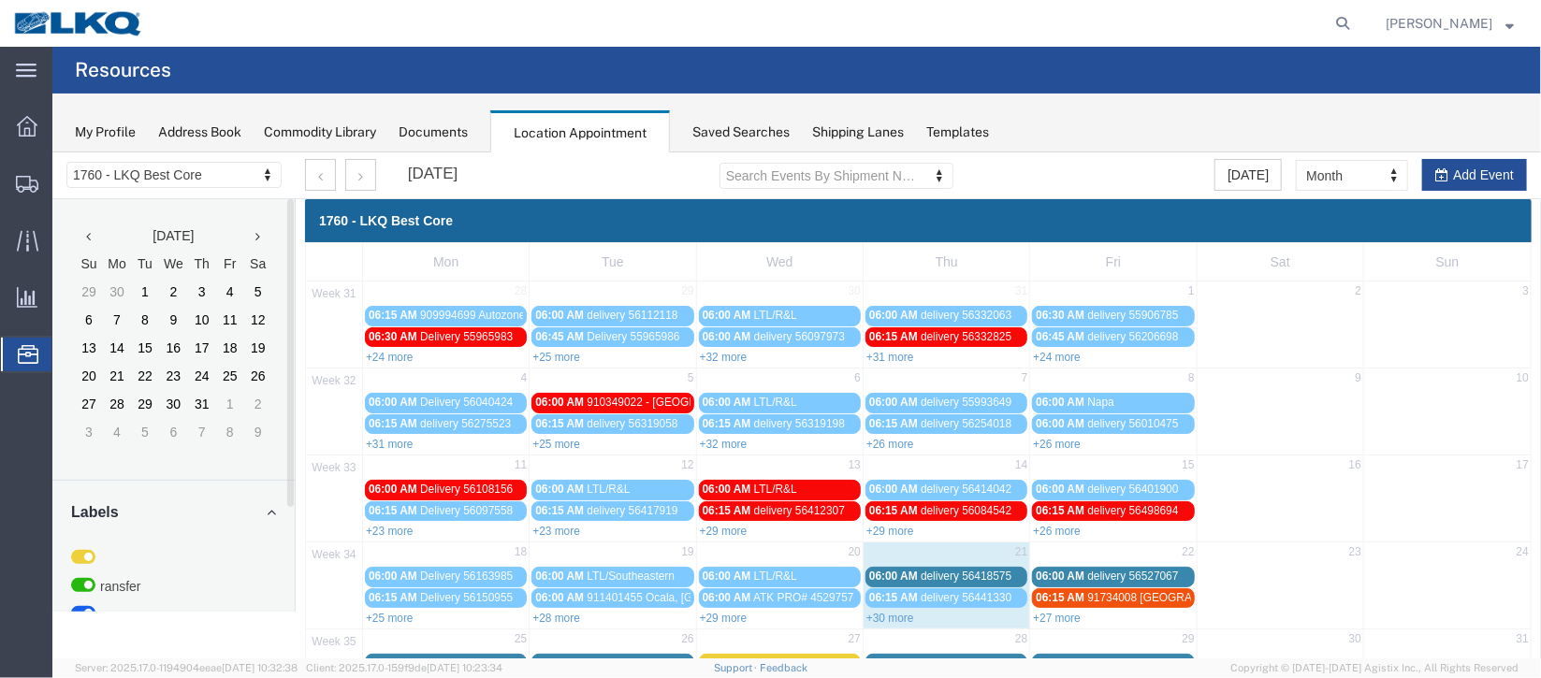
scroll to position [139, 0]
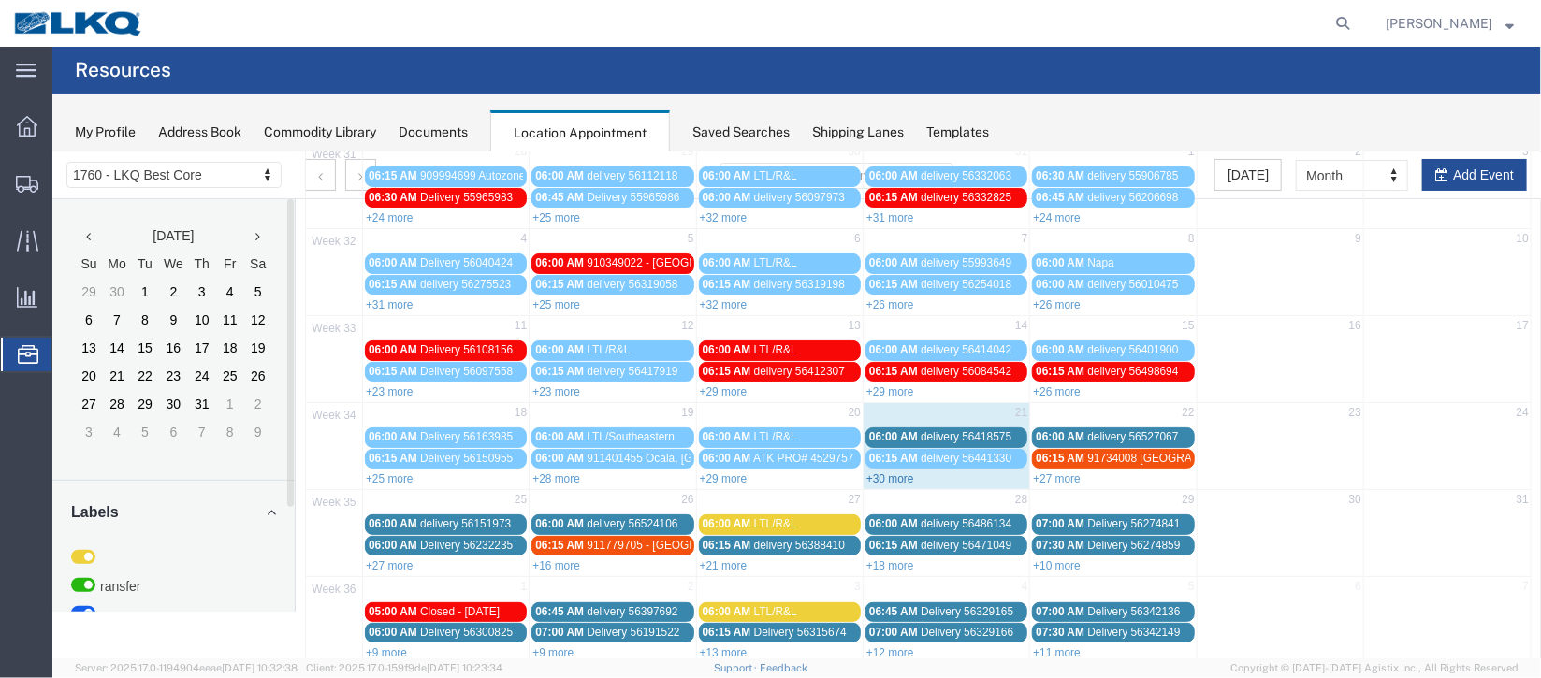
click at [887, 474] on link "+30 more" at bounding box center [889, 478] width 48 height 13
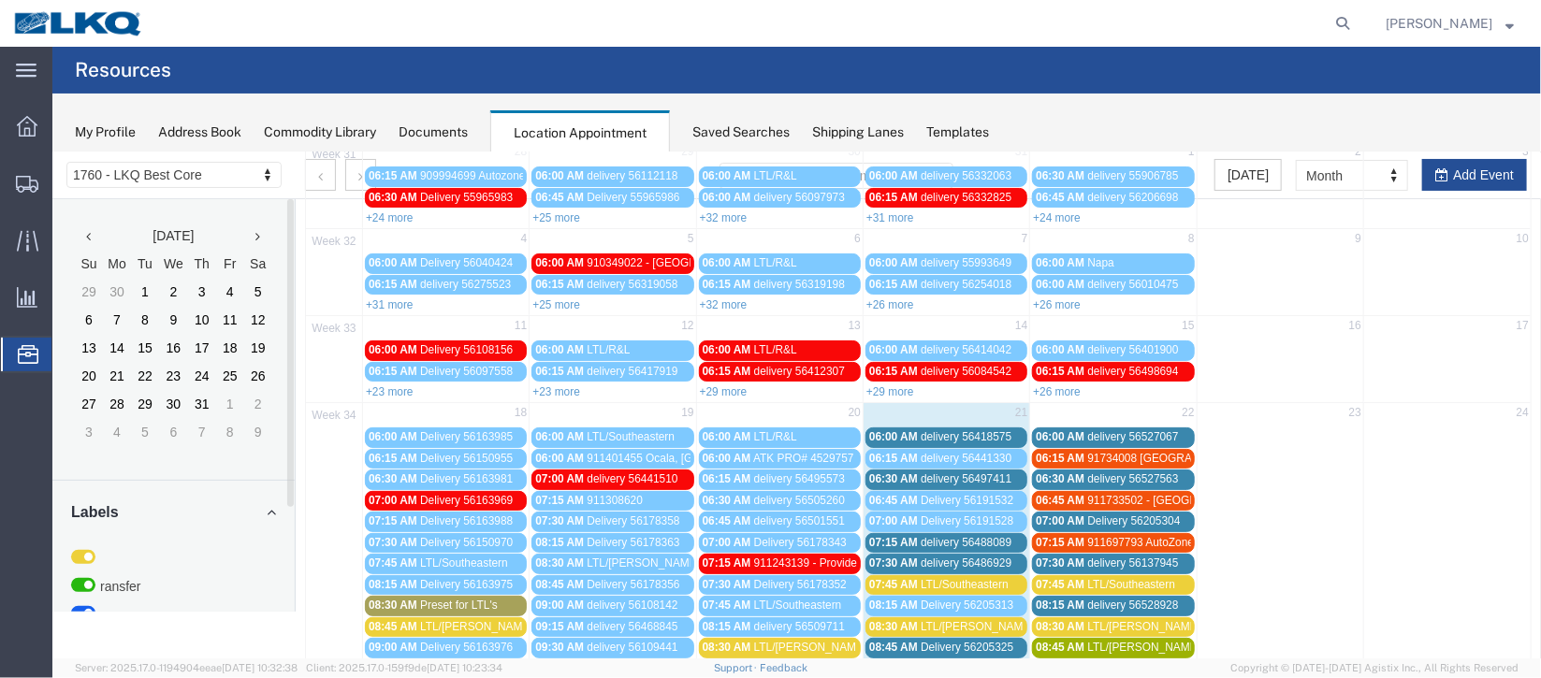
scroll to position [280, 0]
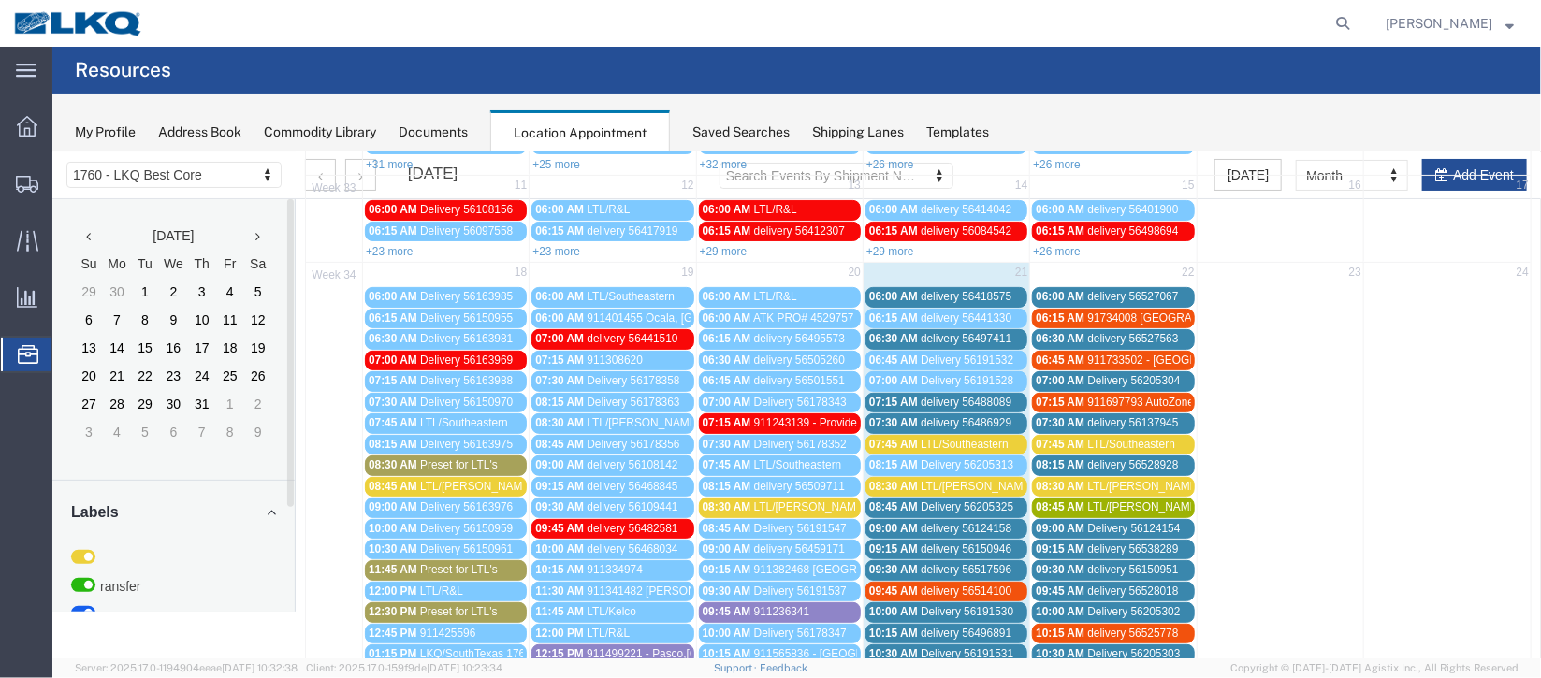
click at [923, 395] on span "delivery 56488089" at bounding box center [965, 401] width 91 height 13
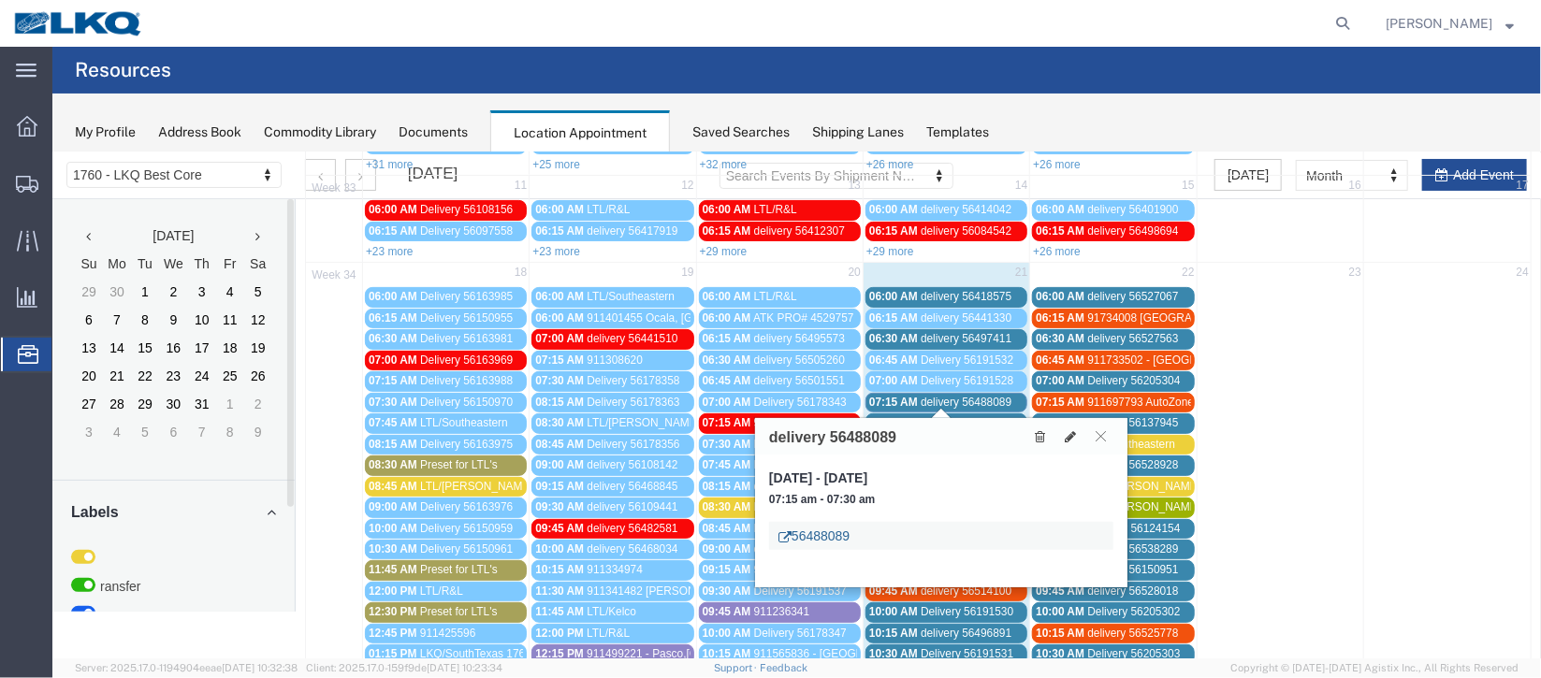
click at [816, 526] on link "56488089" at bounding box center [813, 535] width 71 height 19
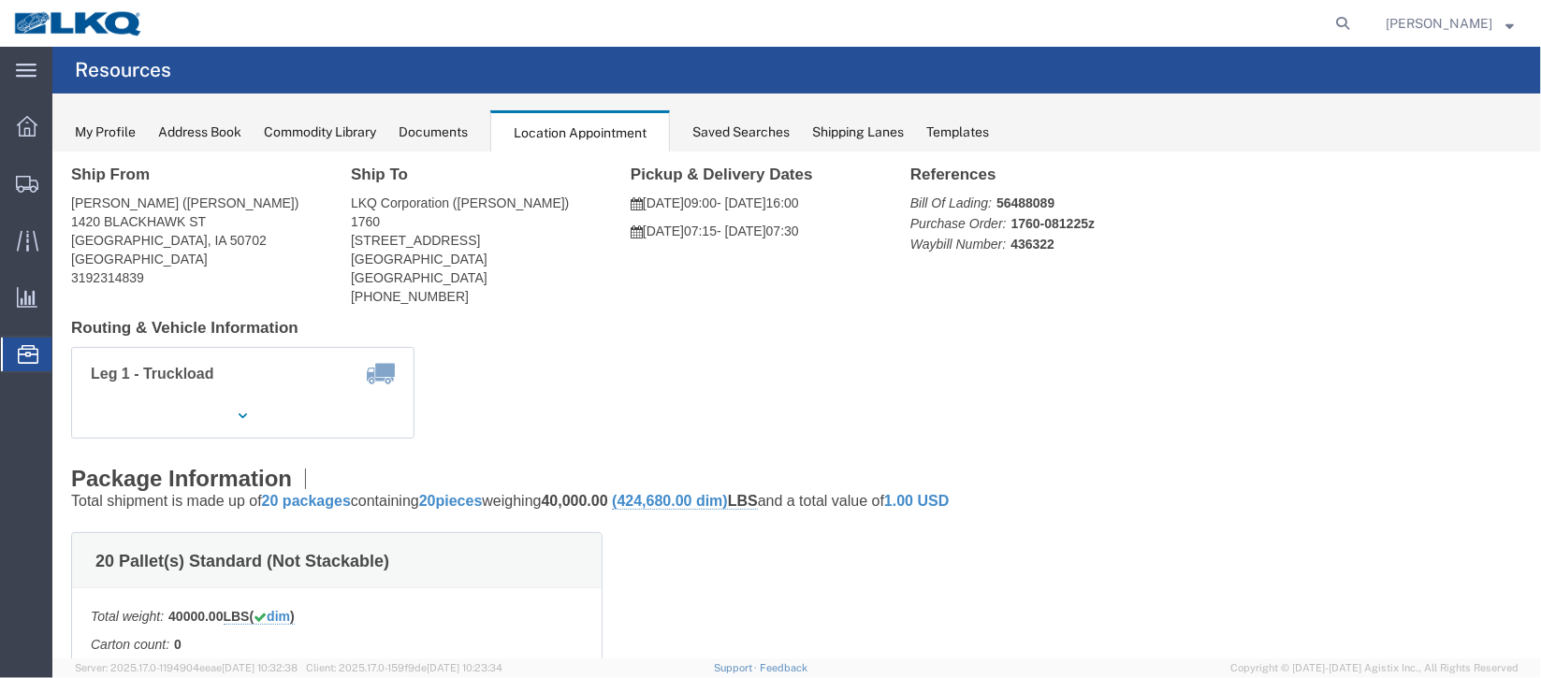
scroll to position [0, 0]
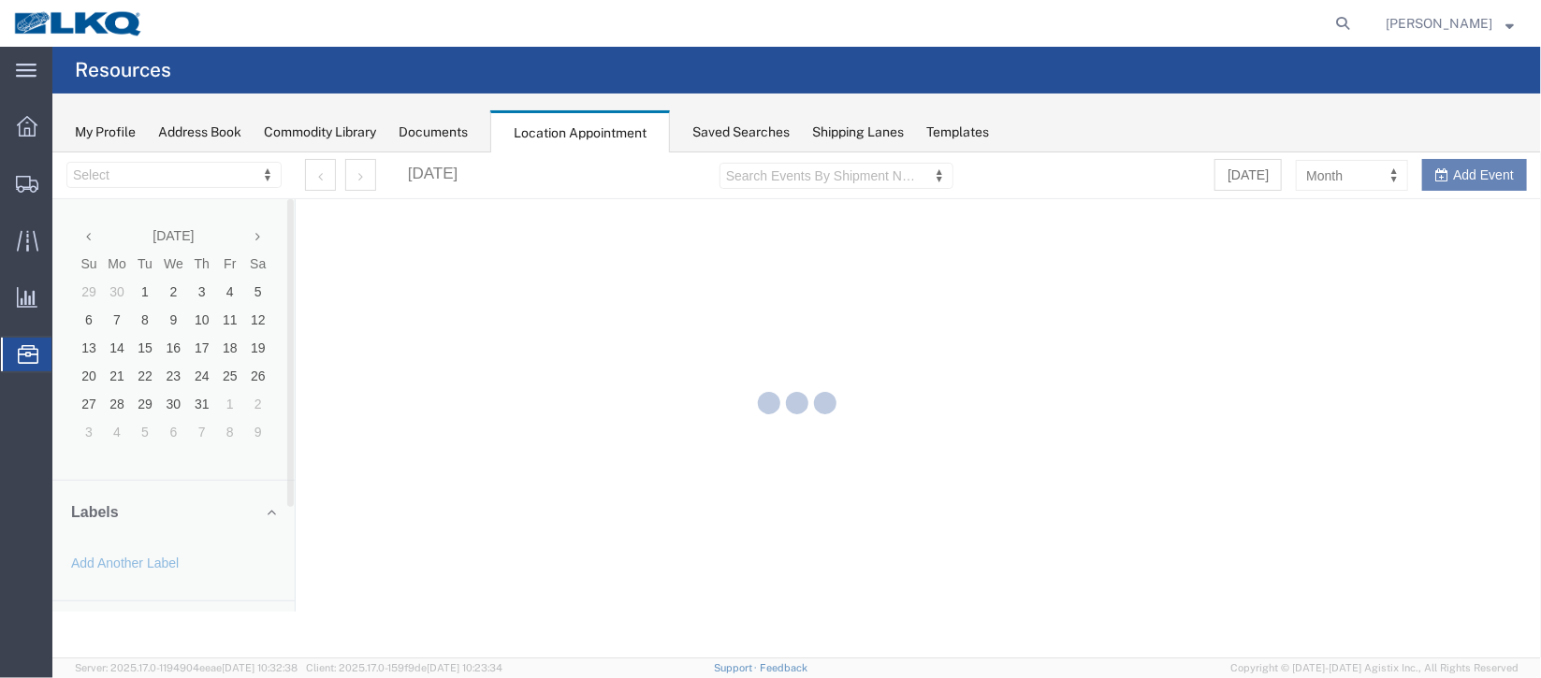
select select "27634"
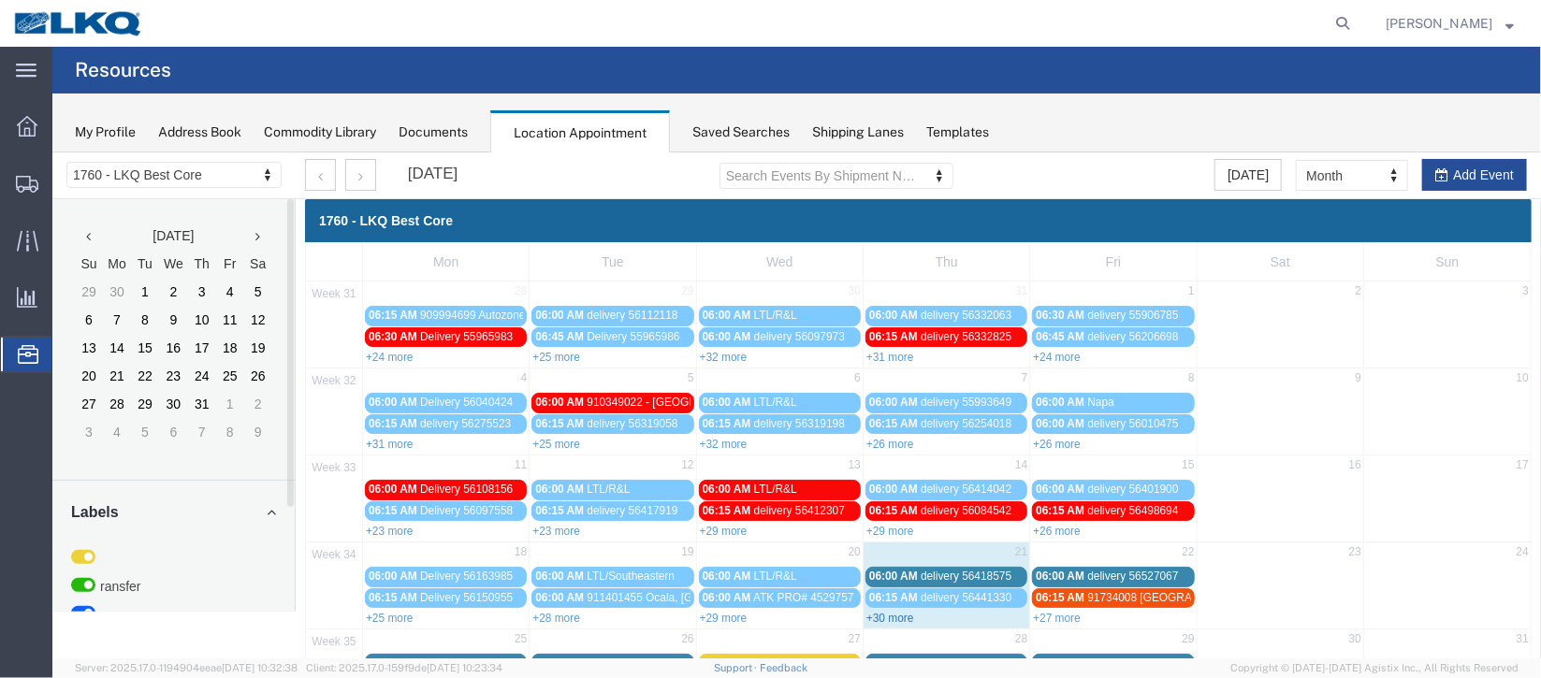
click at [882, 619] on link "+30 more" at bounding box center [889, 617] width 48 height 13
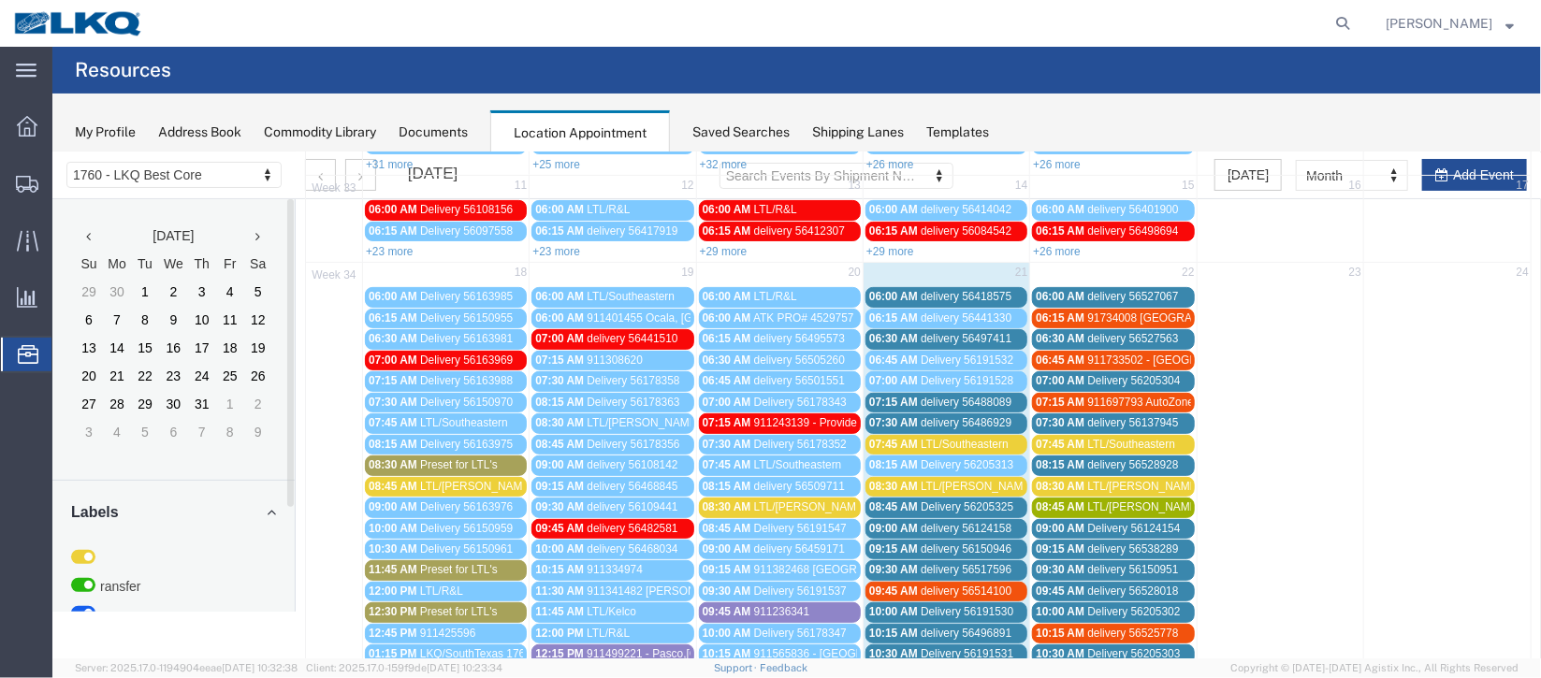
scroll to position [420, 0]
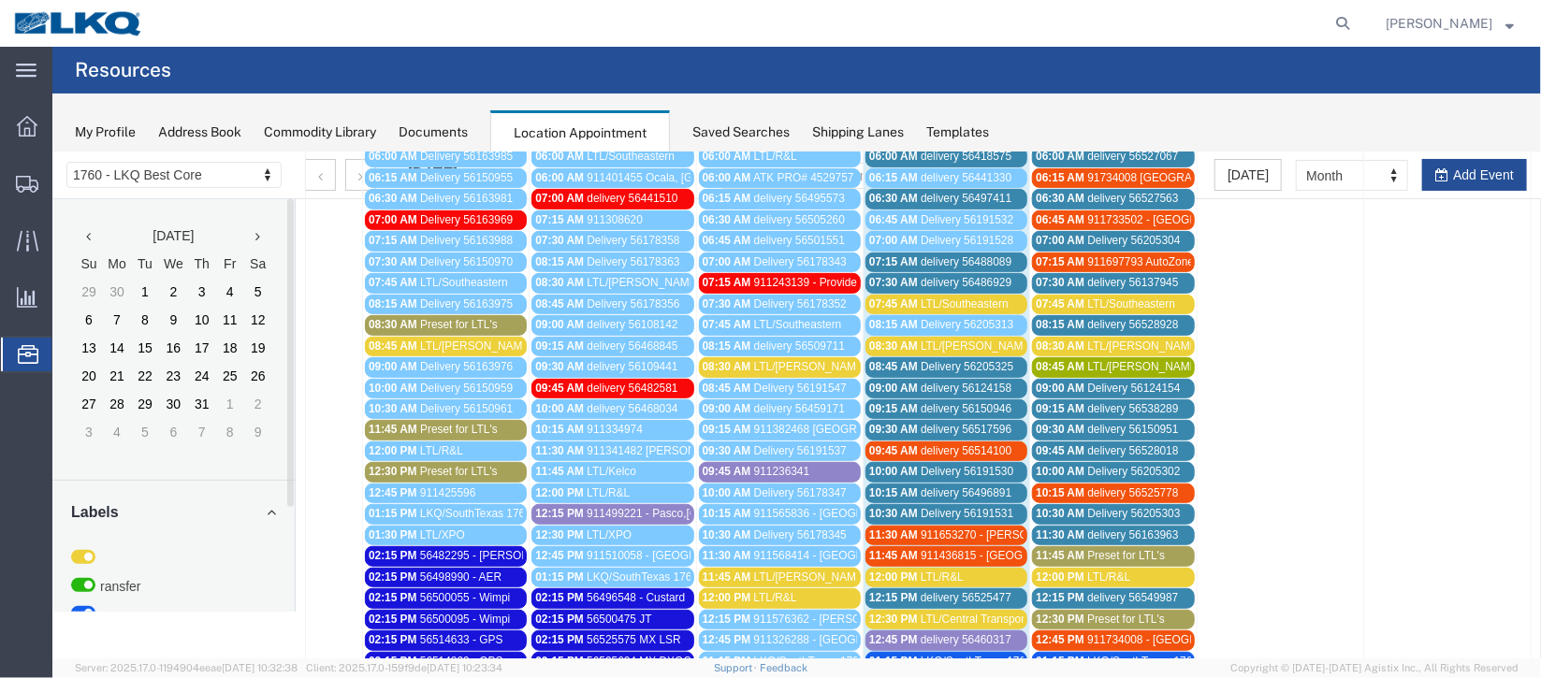
click at [938, 278] on span "delivery 56486929" at bounding box center [965, 281] width 91 height 13
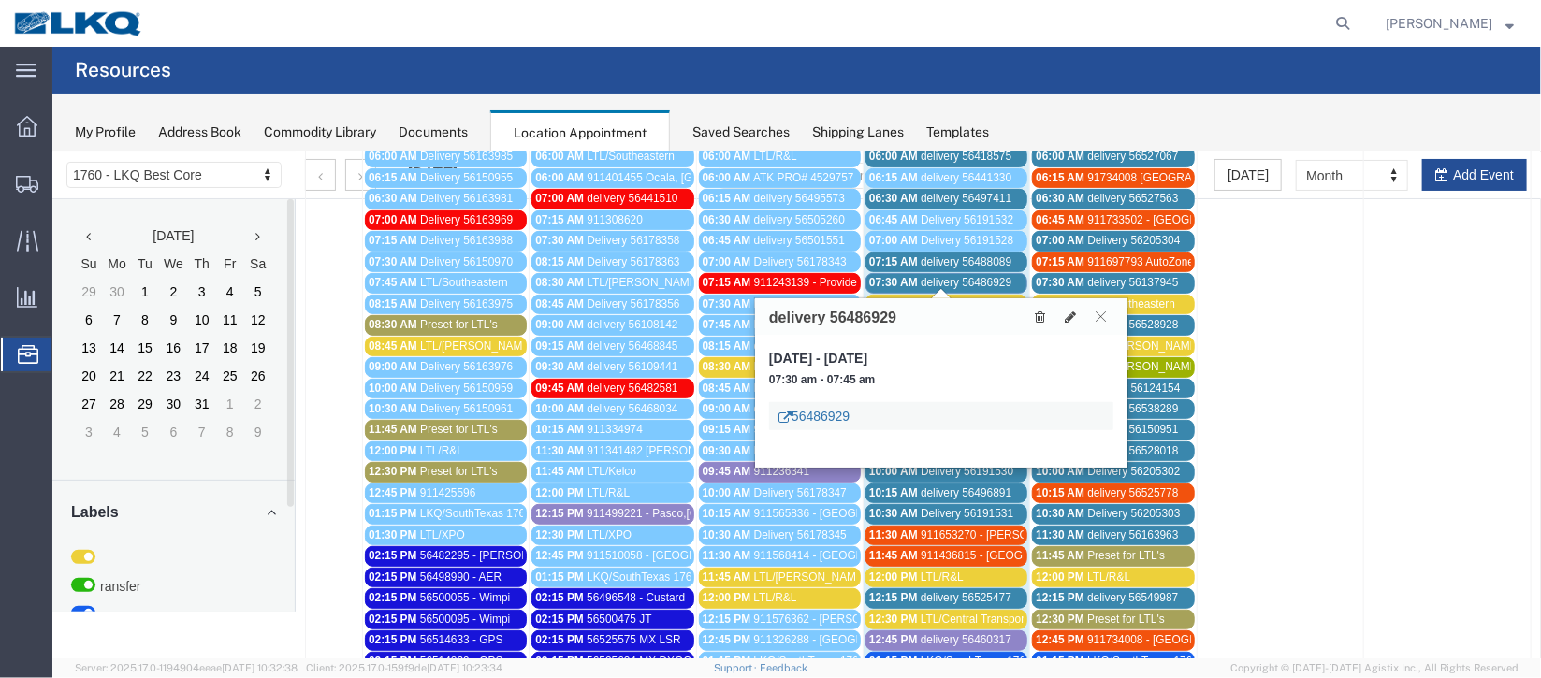
click at [826, 414] on link "56486929" at bounding box center [813, 415] width 71 height 19
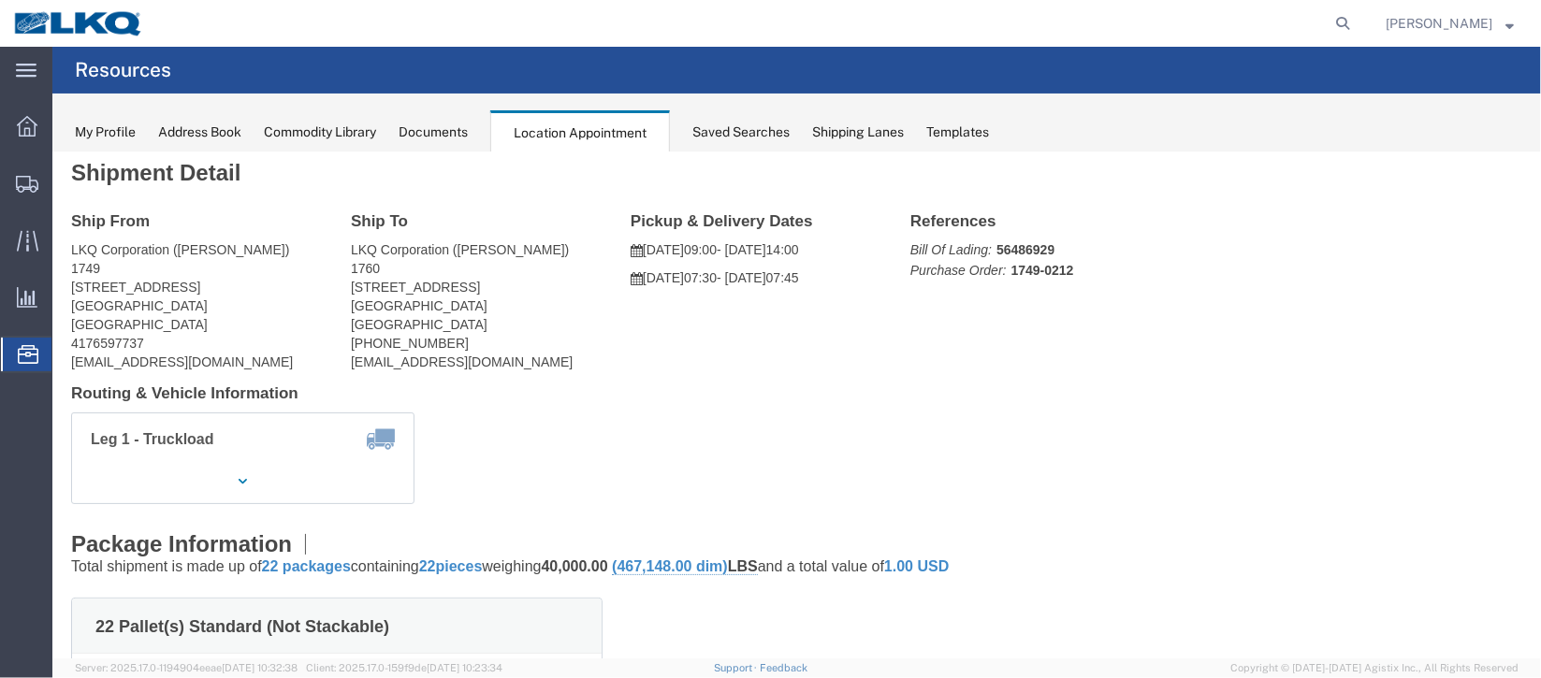
scroll to position [0, 0]
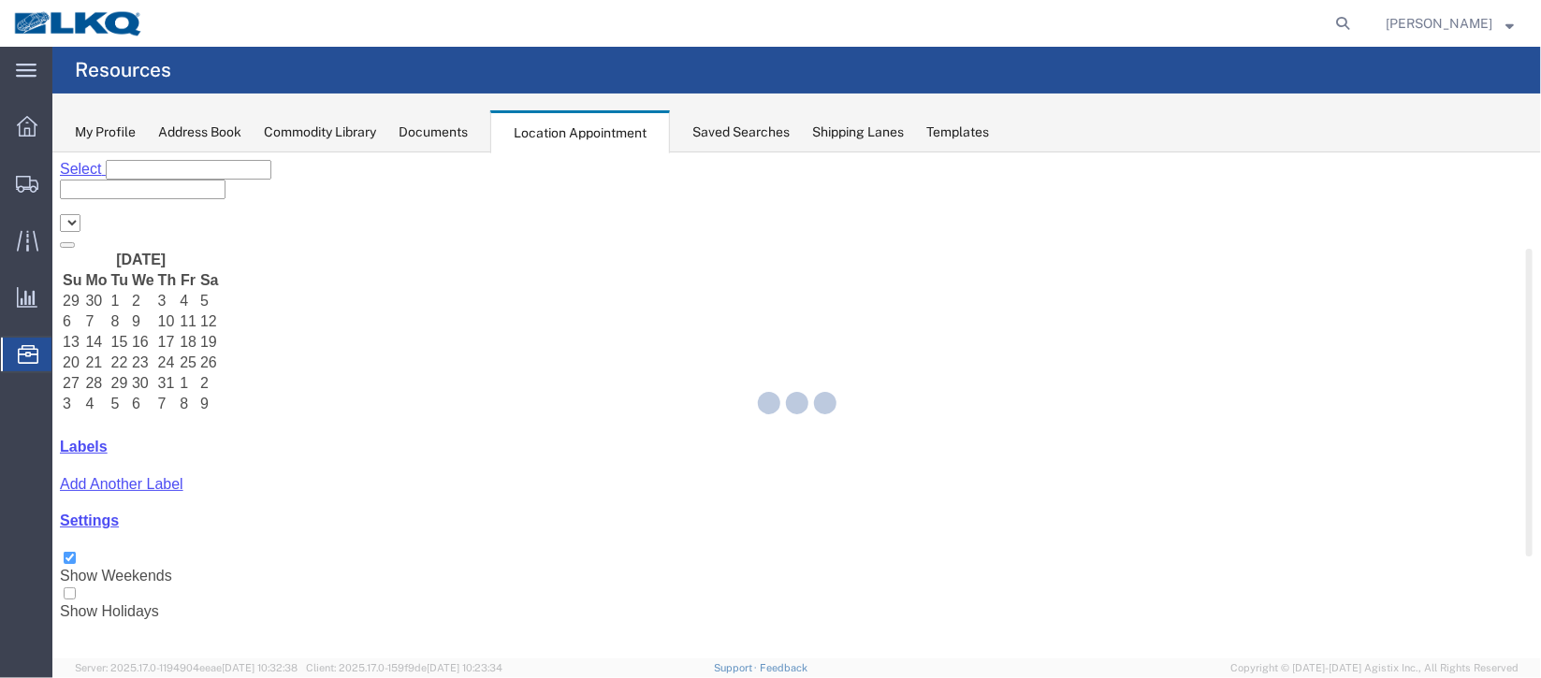
select select "27634"
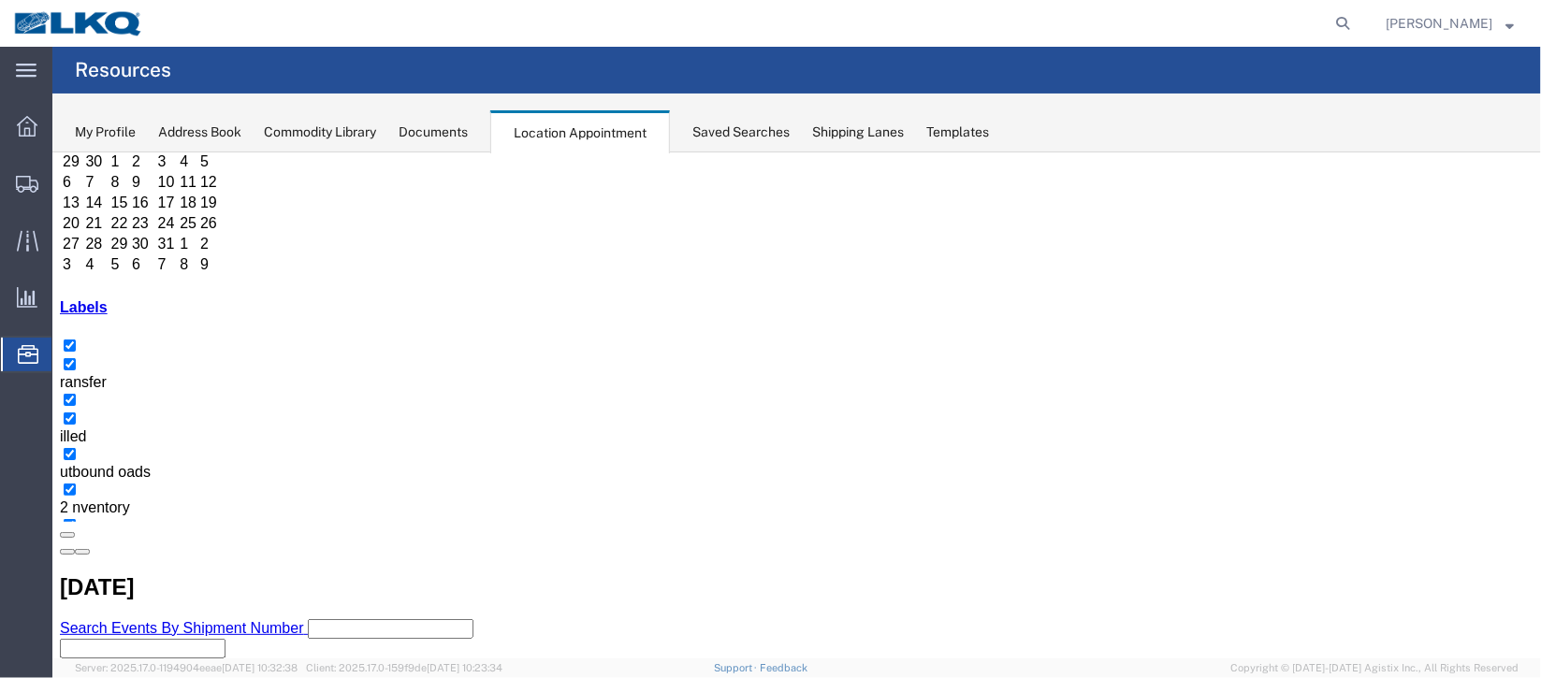
scroll to position [280, 0]
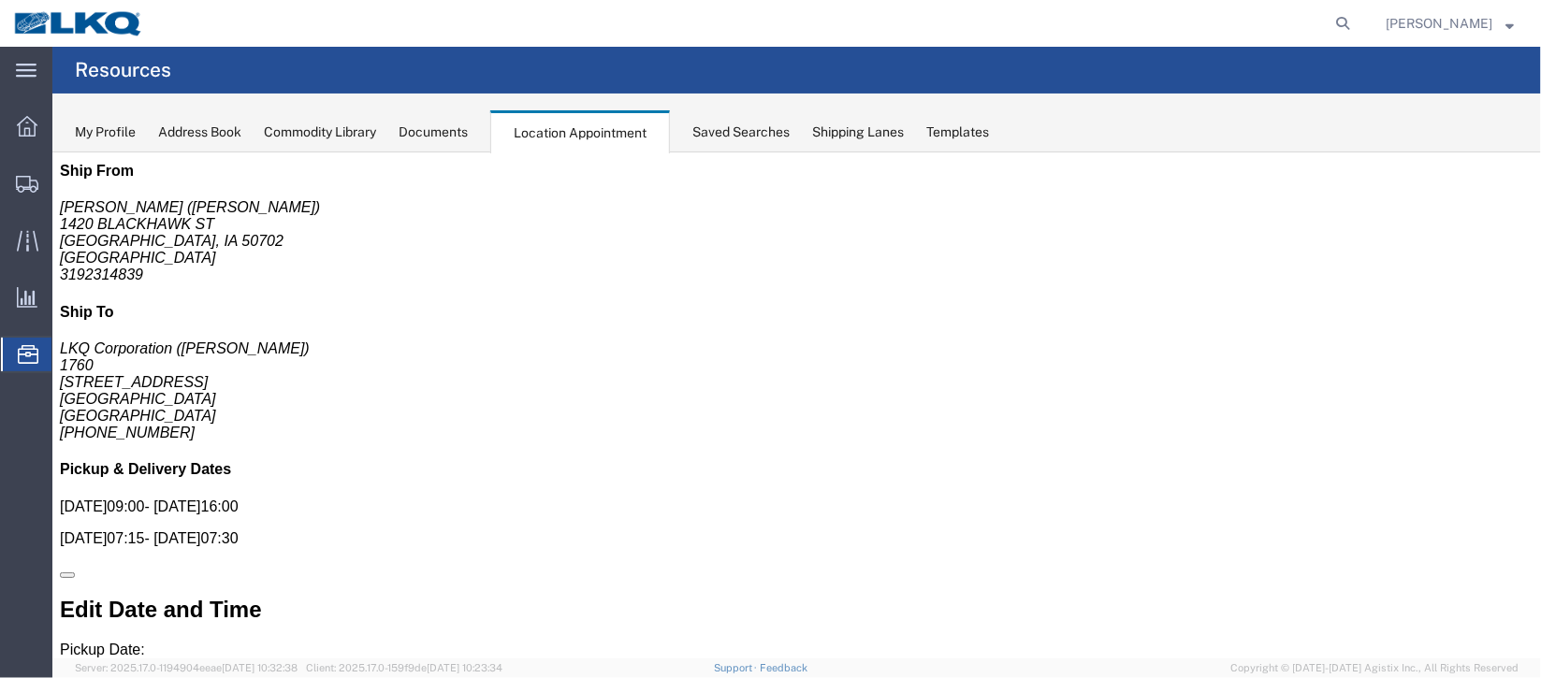
scroll to position [0, 0]
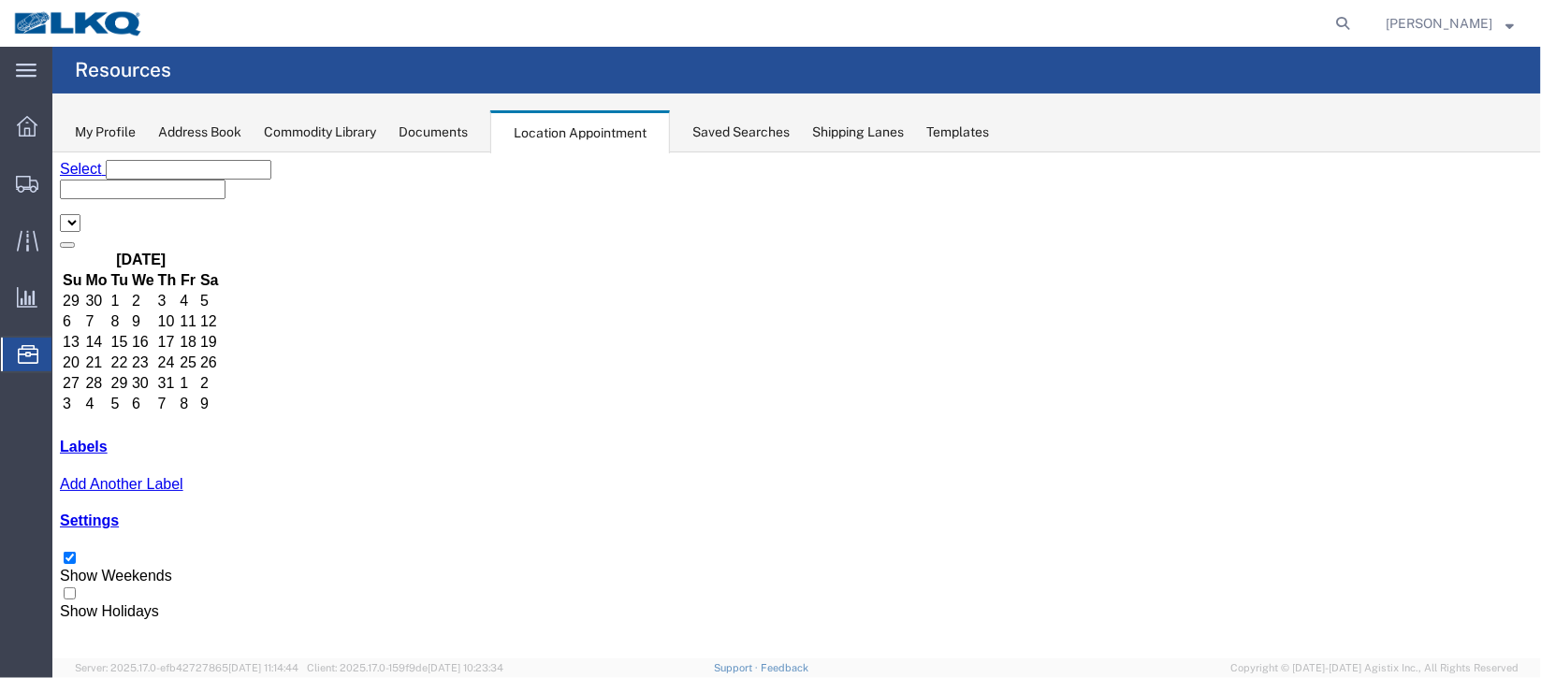
select select "27634"
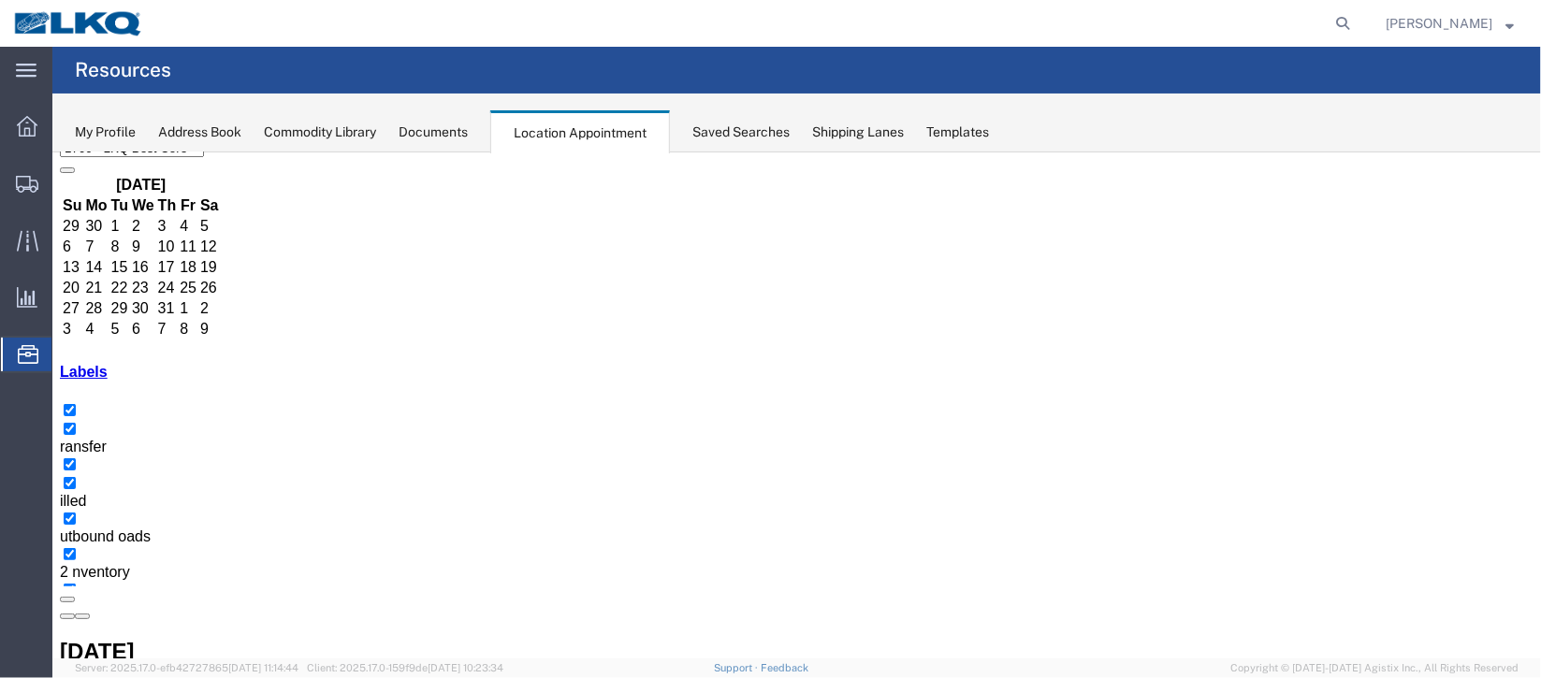
scroll to position [159, 0]
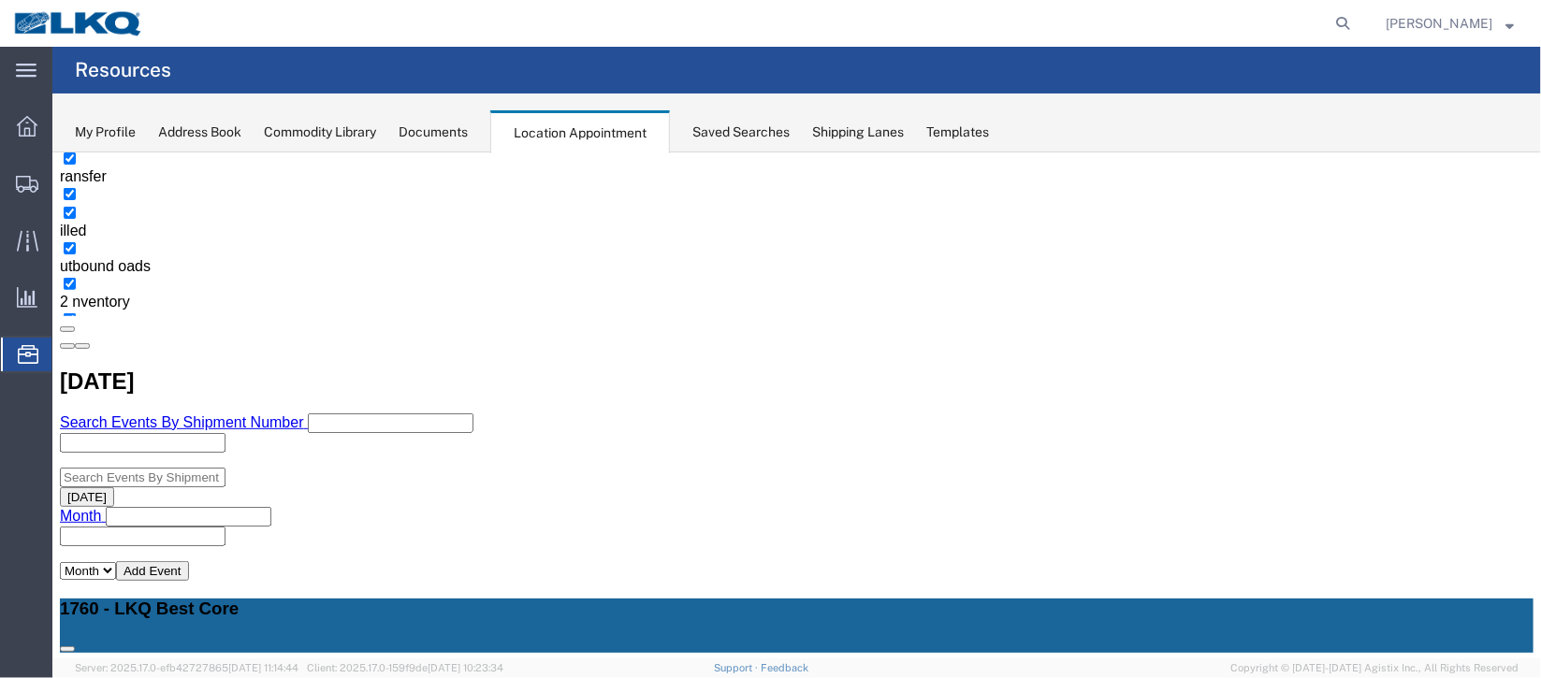
scroll to position [440, 0]
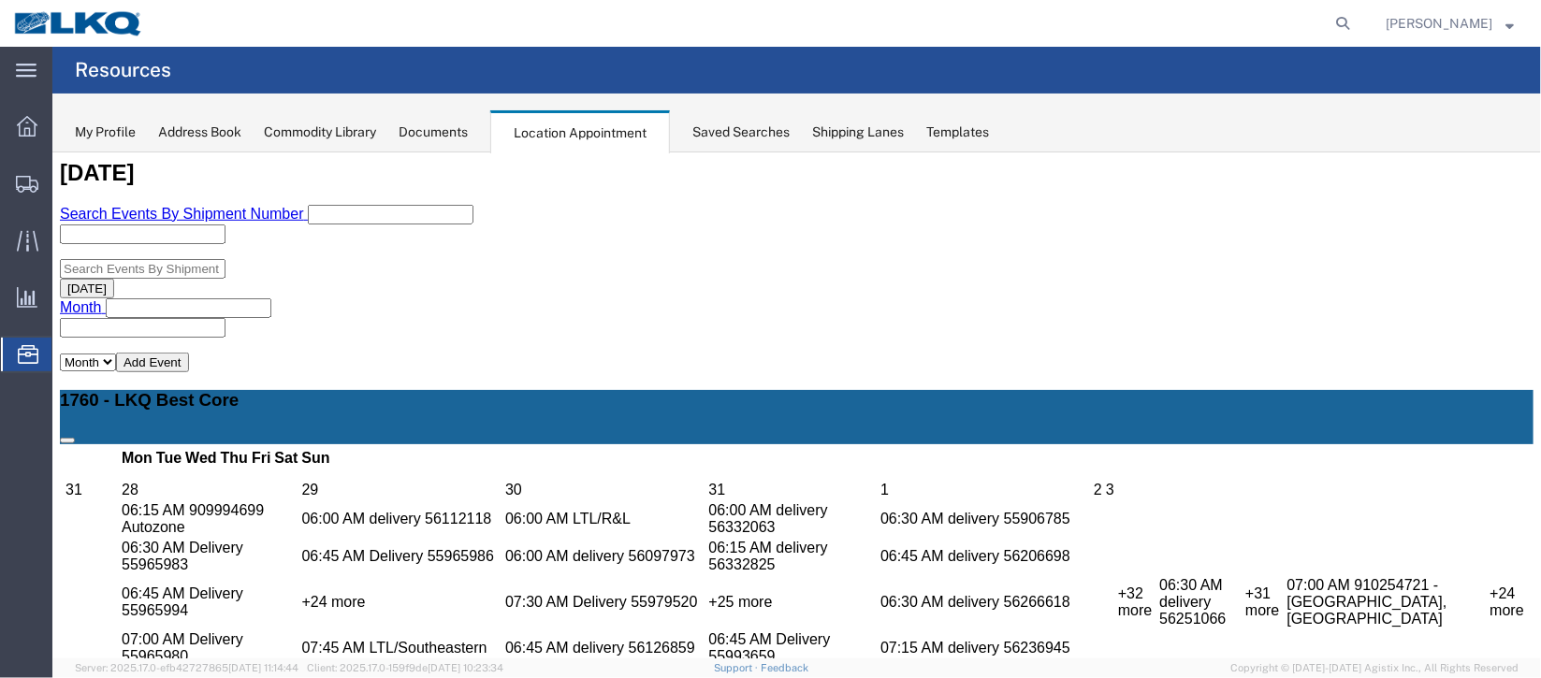
scroll to position [720, 0]
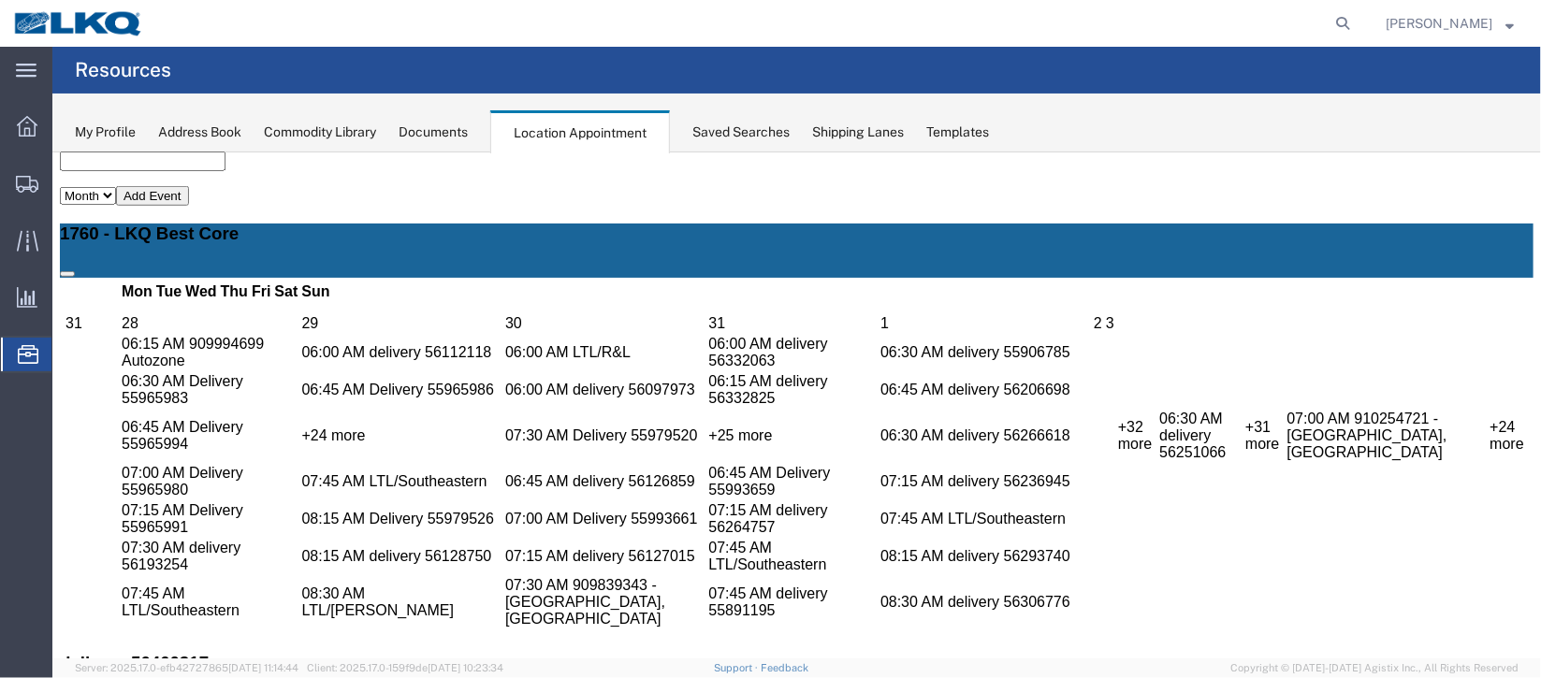
select select "1"
select select "100"
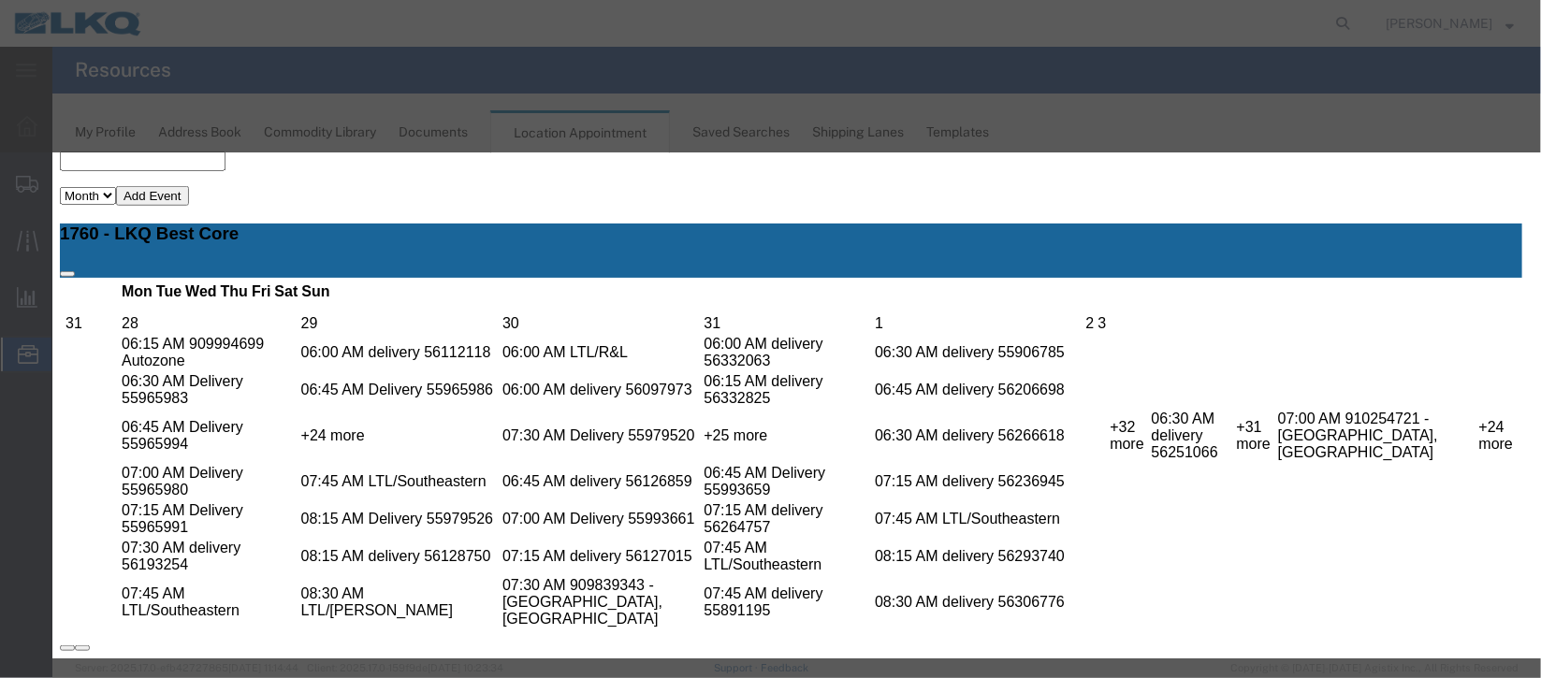
select select
type input "de"
select select "40"
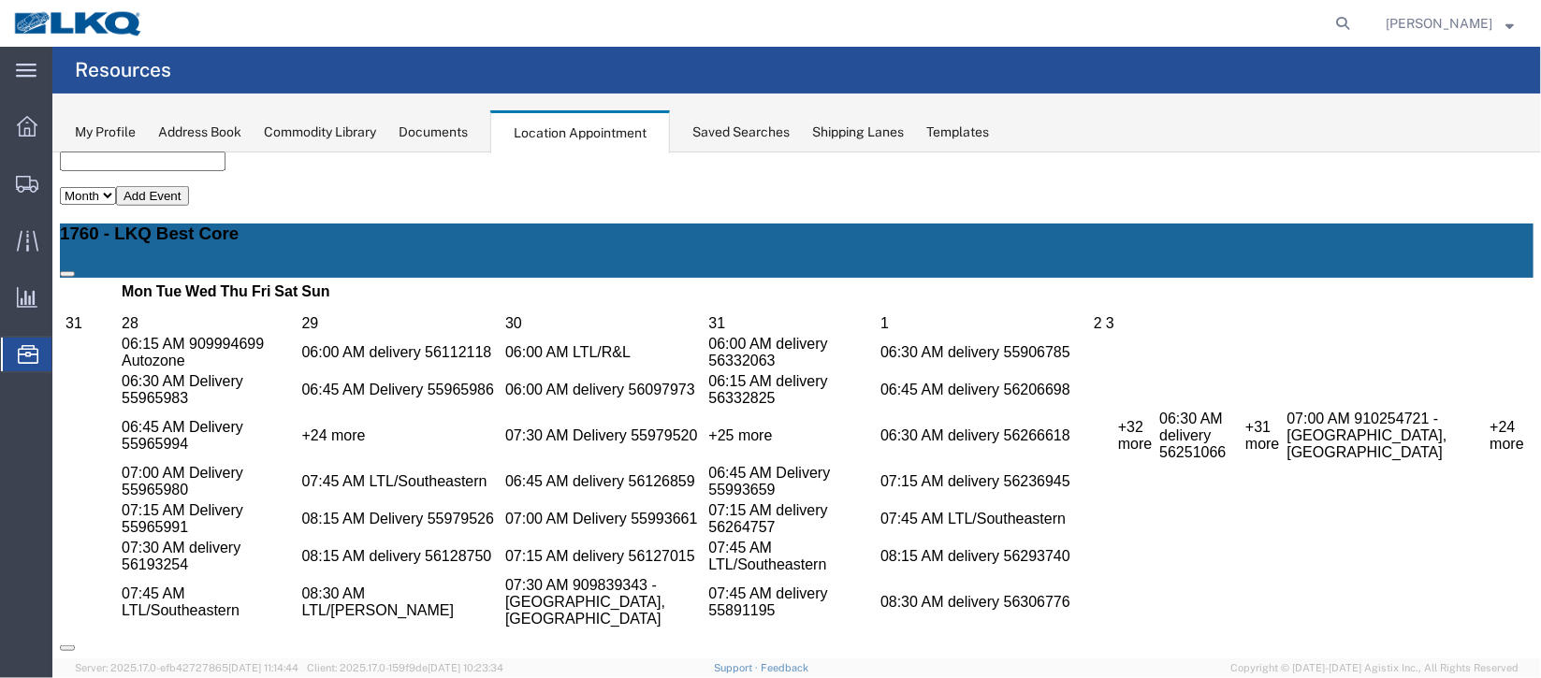
scroll to position [0, 0]
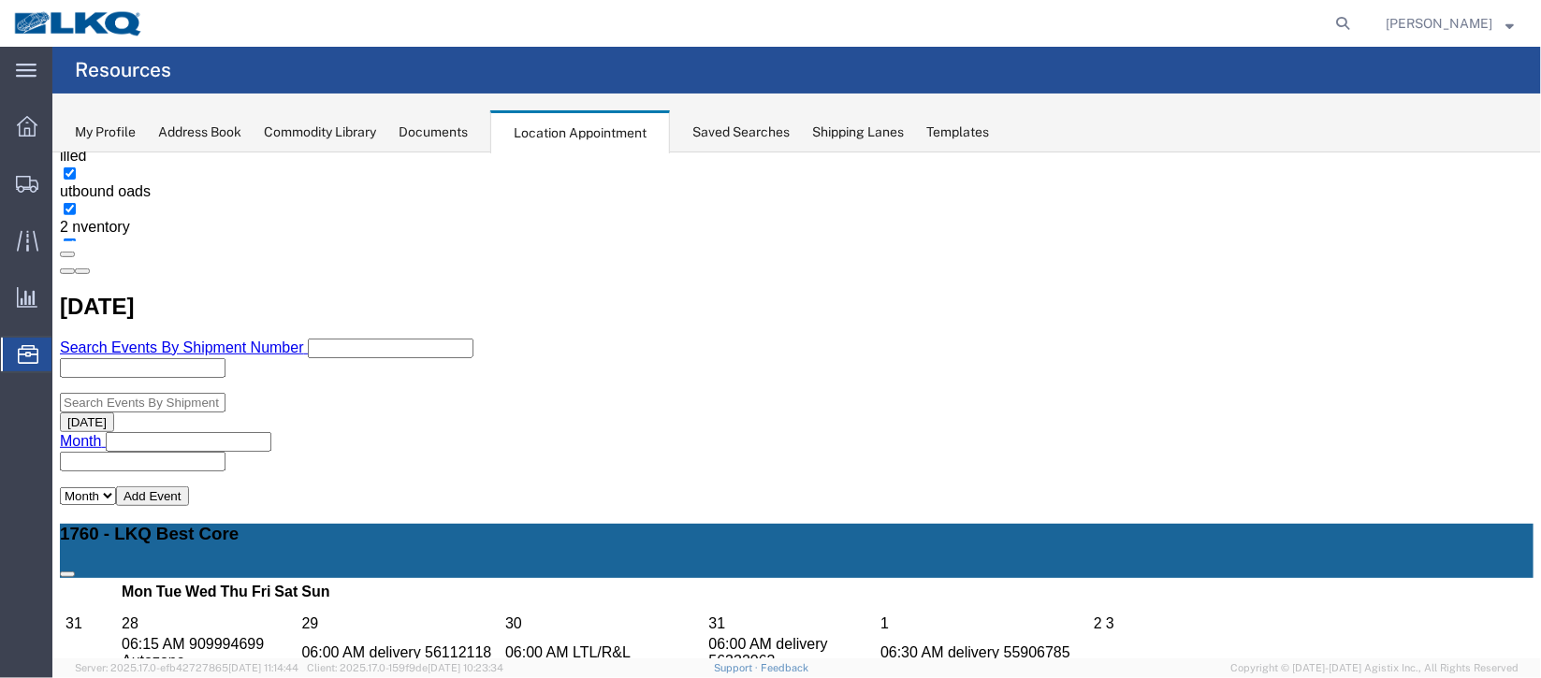
scroll to position [560, 0]
